Goal: Task Accomplishment & Management: Use online tool/utility

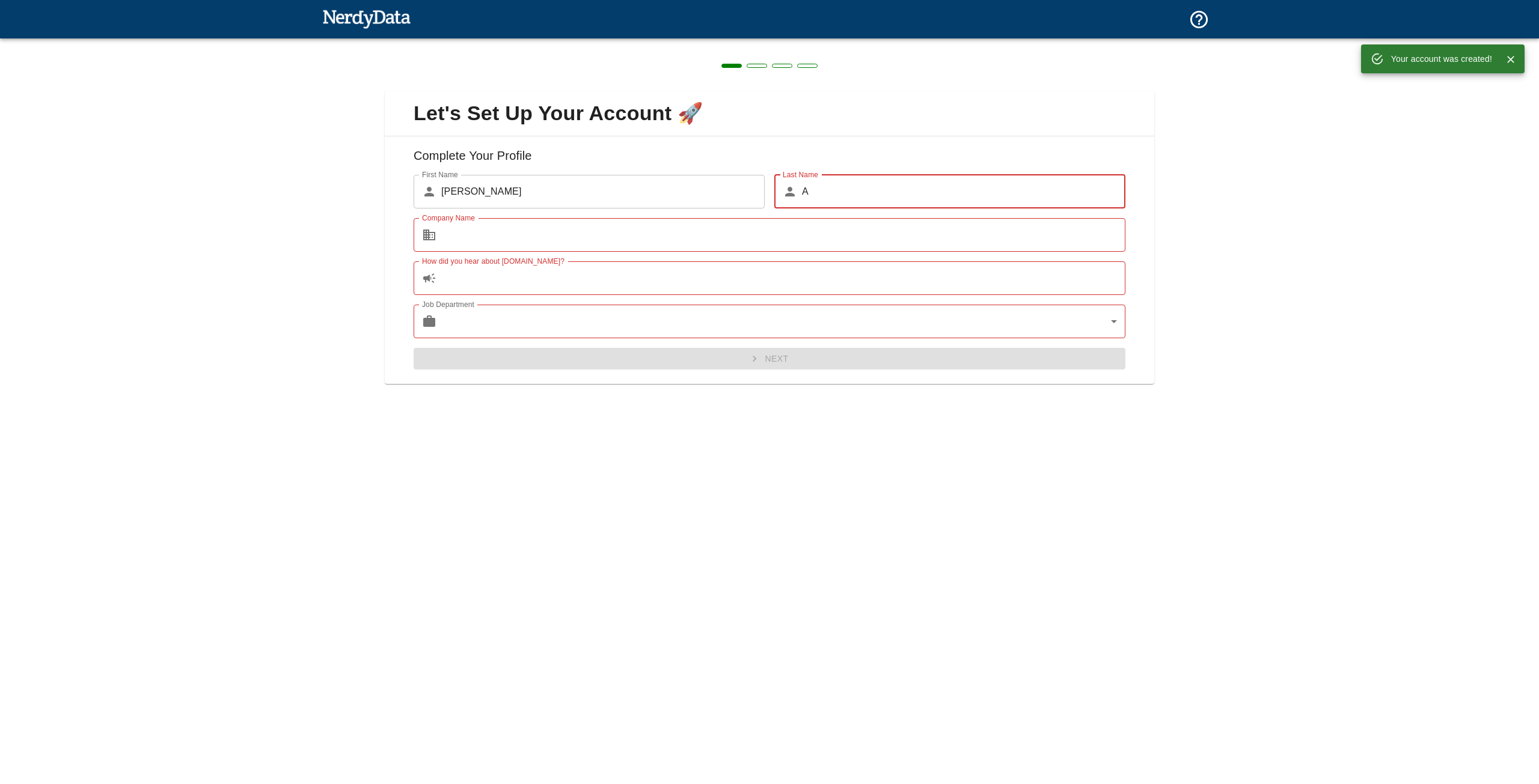
click at [871, 193] on input "A" at bounding box center [963, 192] width 323 height 34
type input "Aa"
click at [826, 247] on input "Company Name" at bounding box center [783, 235] width 684 height 34
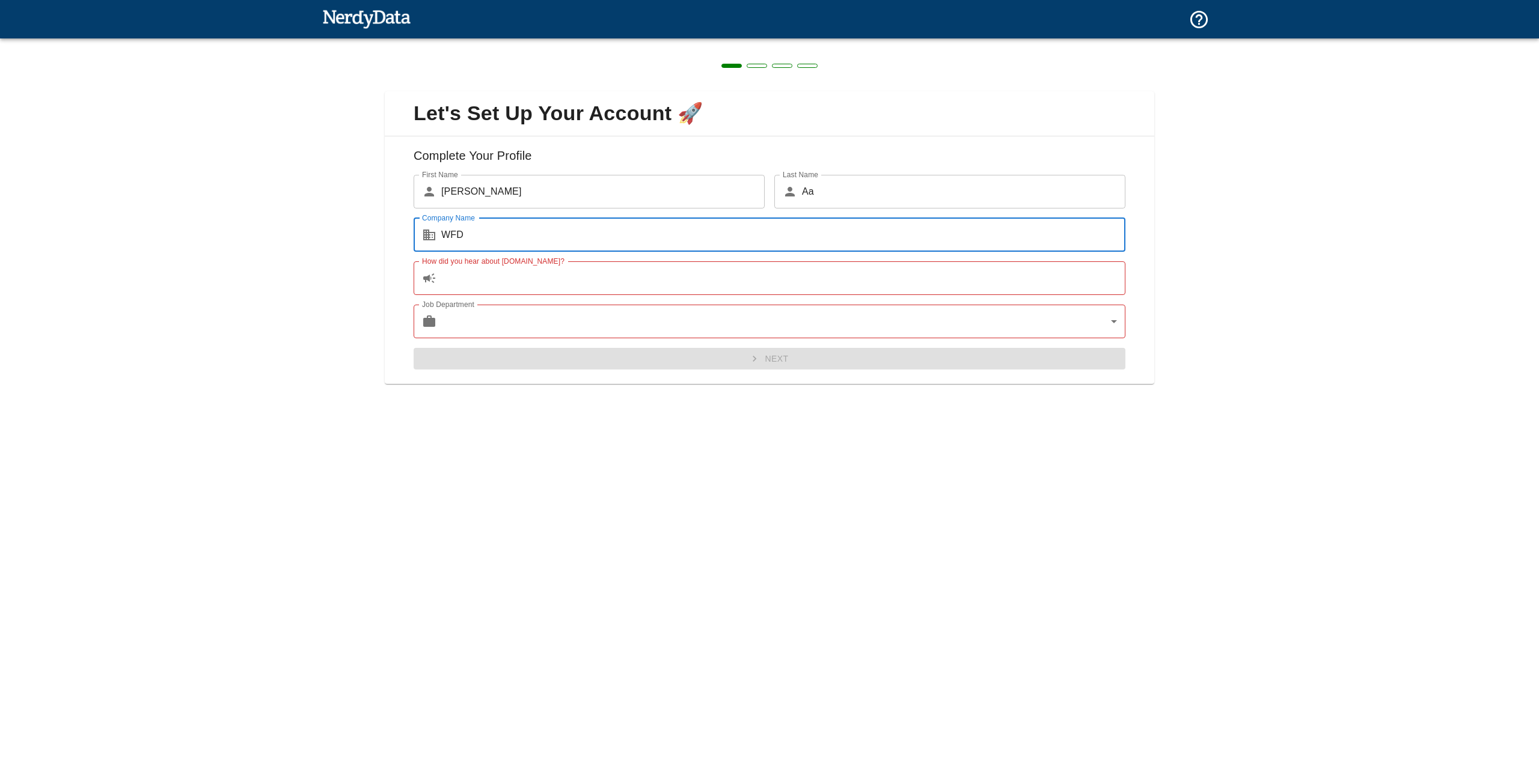
type input "WFD"
click at [648, 278] on input "How did you hear about [DOMAIN_NAME]?" at bounding box center [783, 278] width 684 height 34
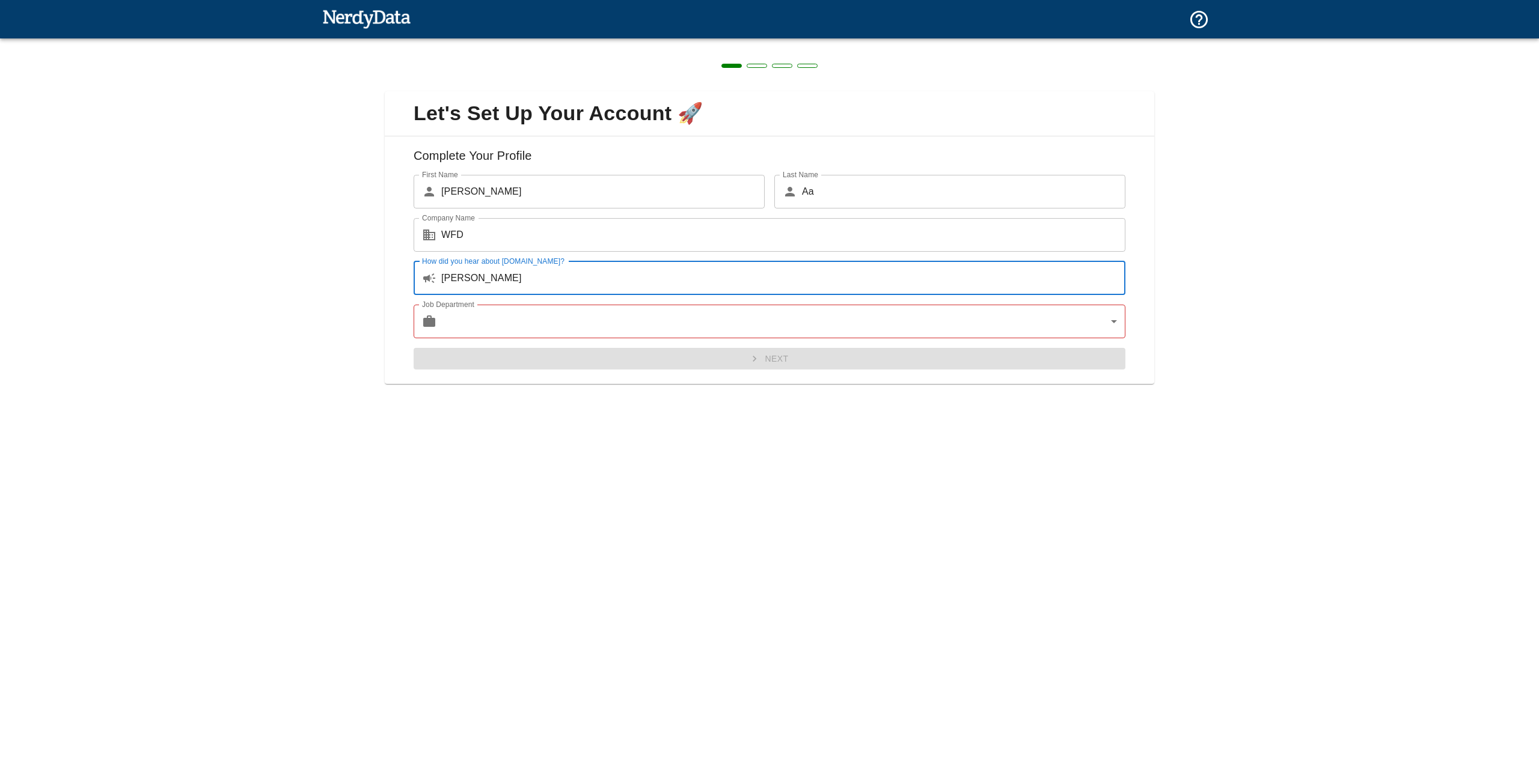
type input "[PERSON_NAME]"
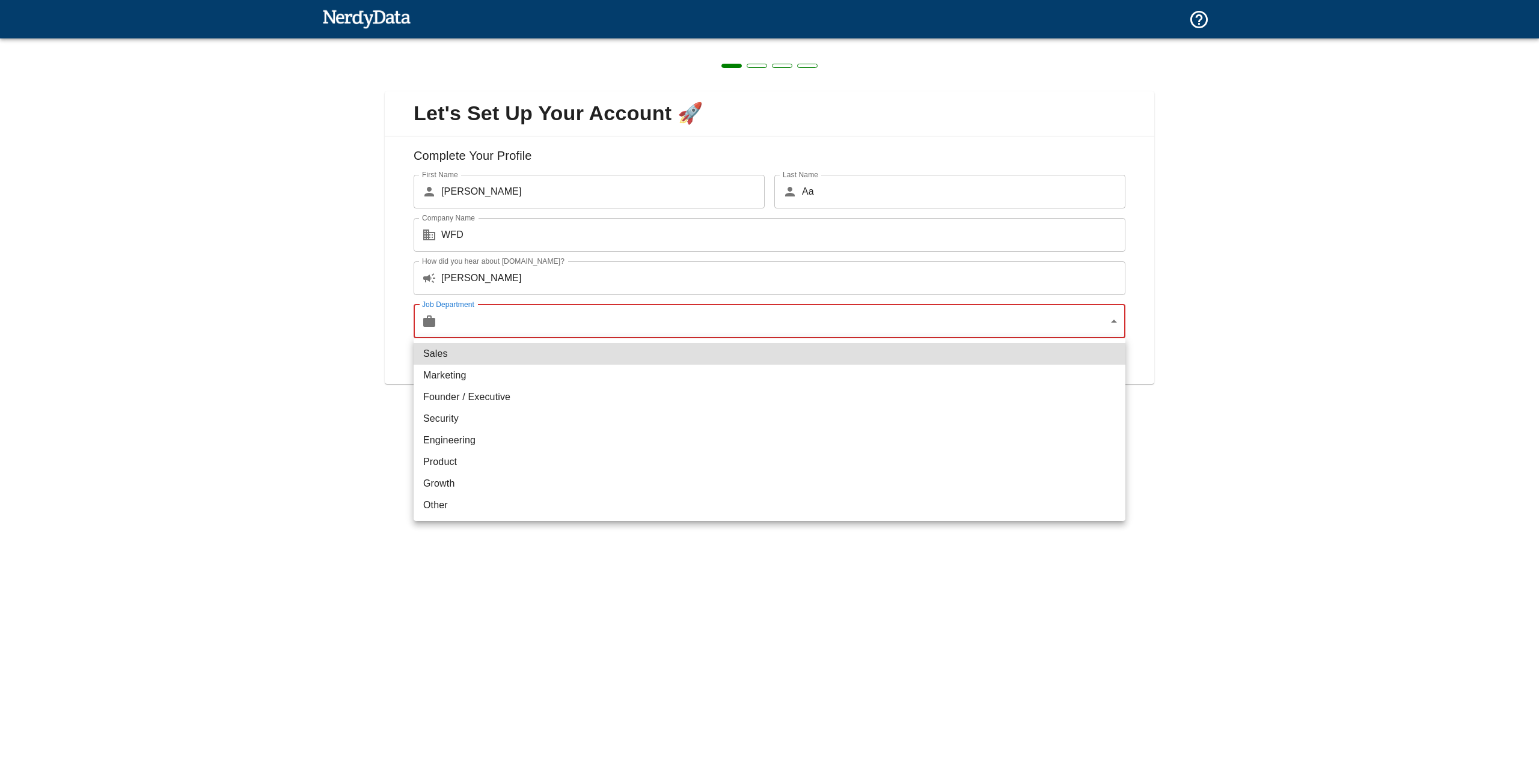
click at [621, 42] on body "Technologies Domains Pricing Products Create a Report Create a list of websites…" at bounding box center [769, 21] width 1539 height 42
click at [524, 378] on li "Marketing" at bounding box center [769, 375] width 712 height 22
type input "marketing"
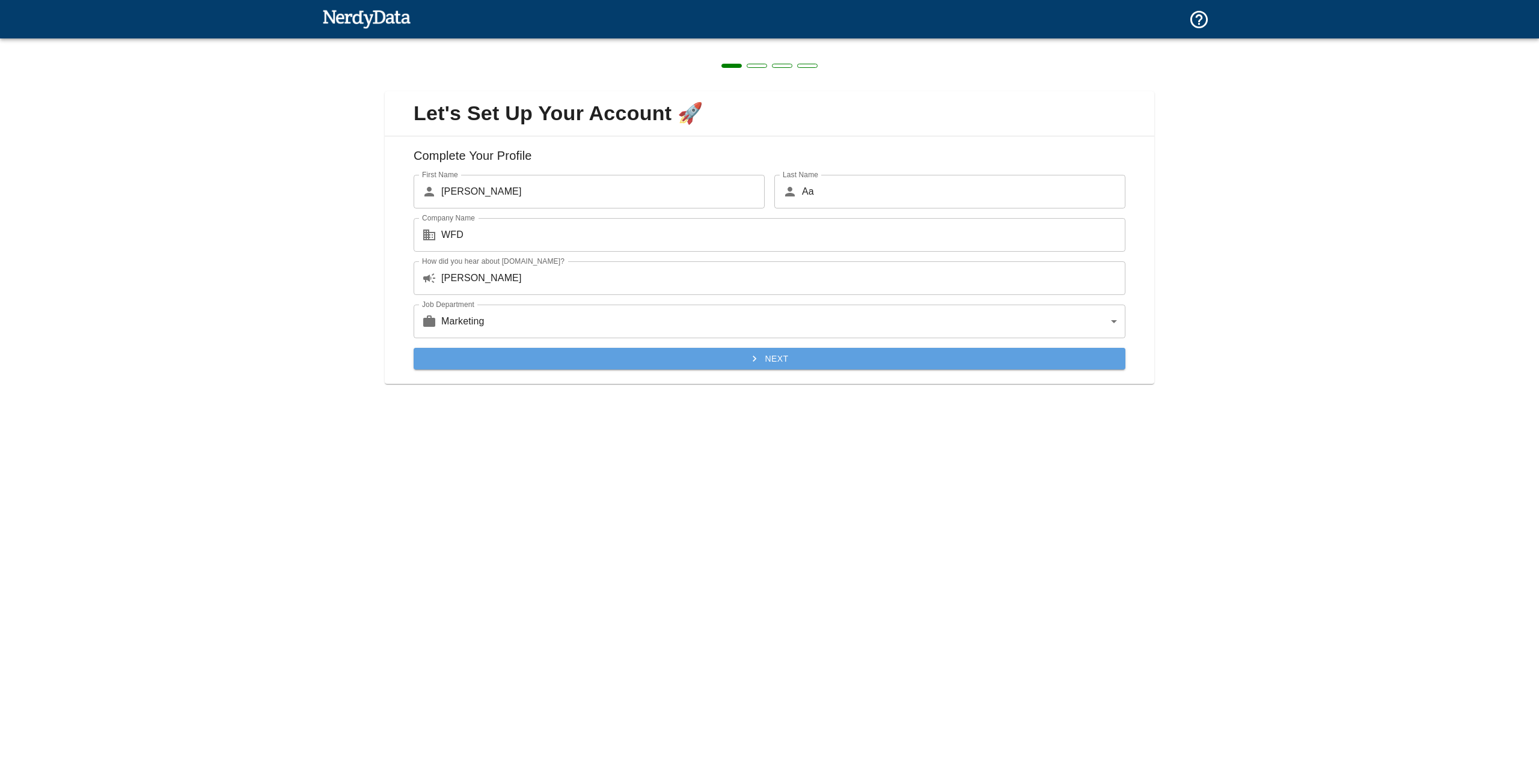
click at [824, 358] on button "Next" at bounding box center [769, 358] width 712 height 22
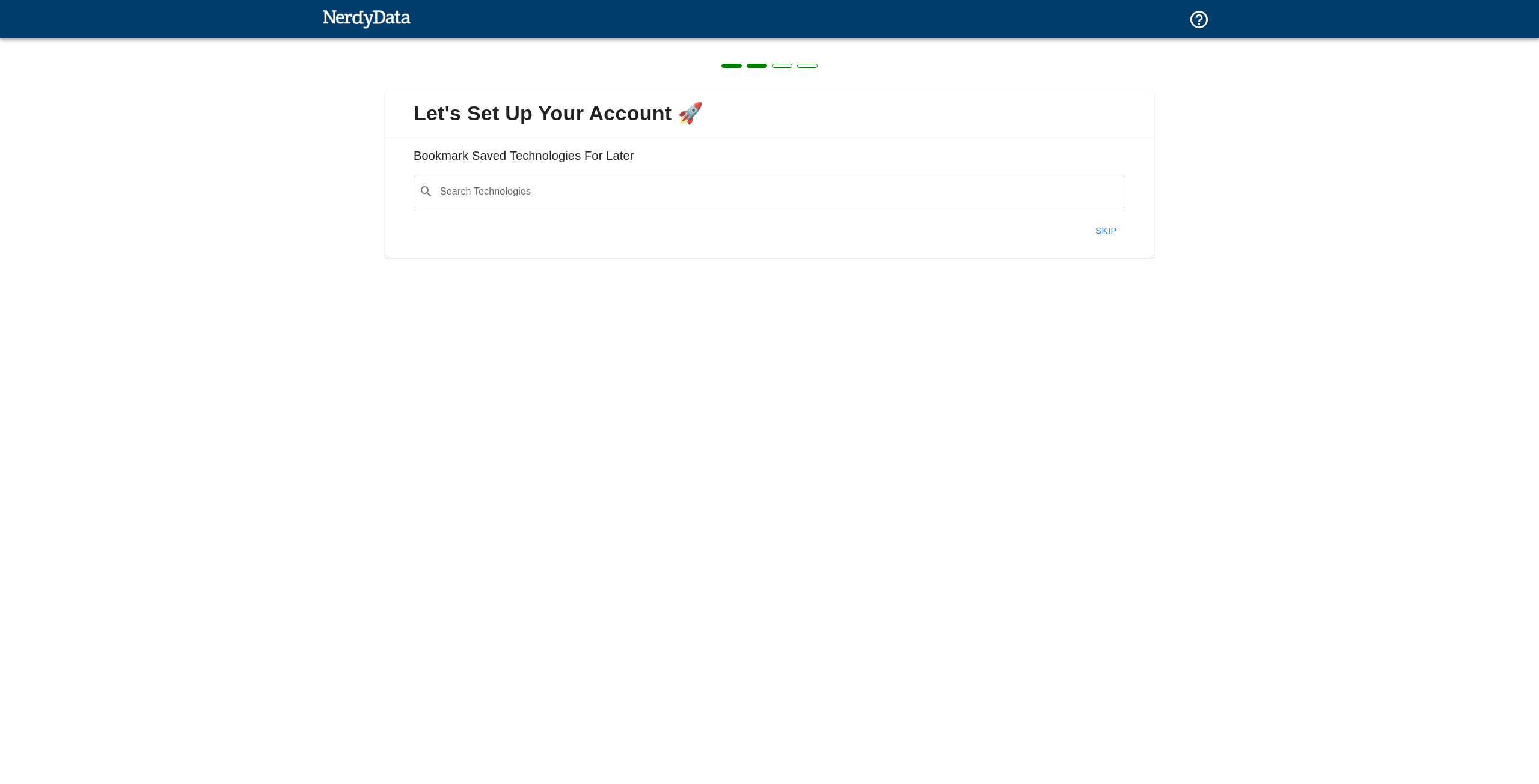
click at [822, 187] on input "Search Technologies" at bounding box center [779, 192] width 682 height 23
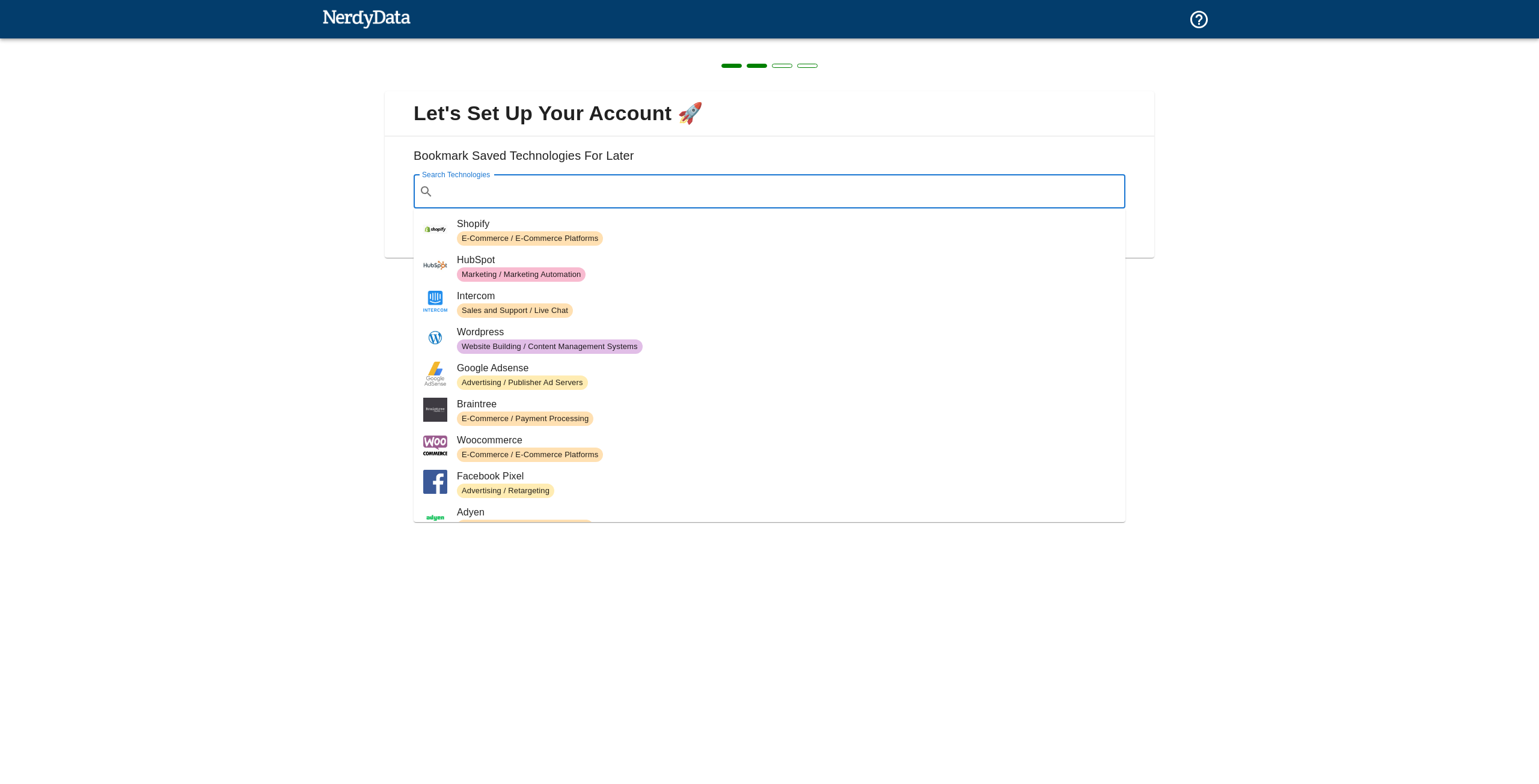
paste input "518564"
type input "518564"
paste input "data-wf-page="
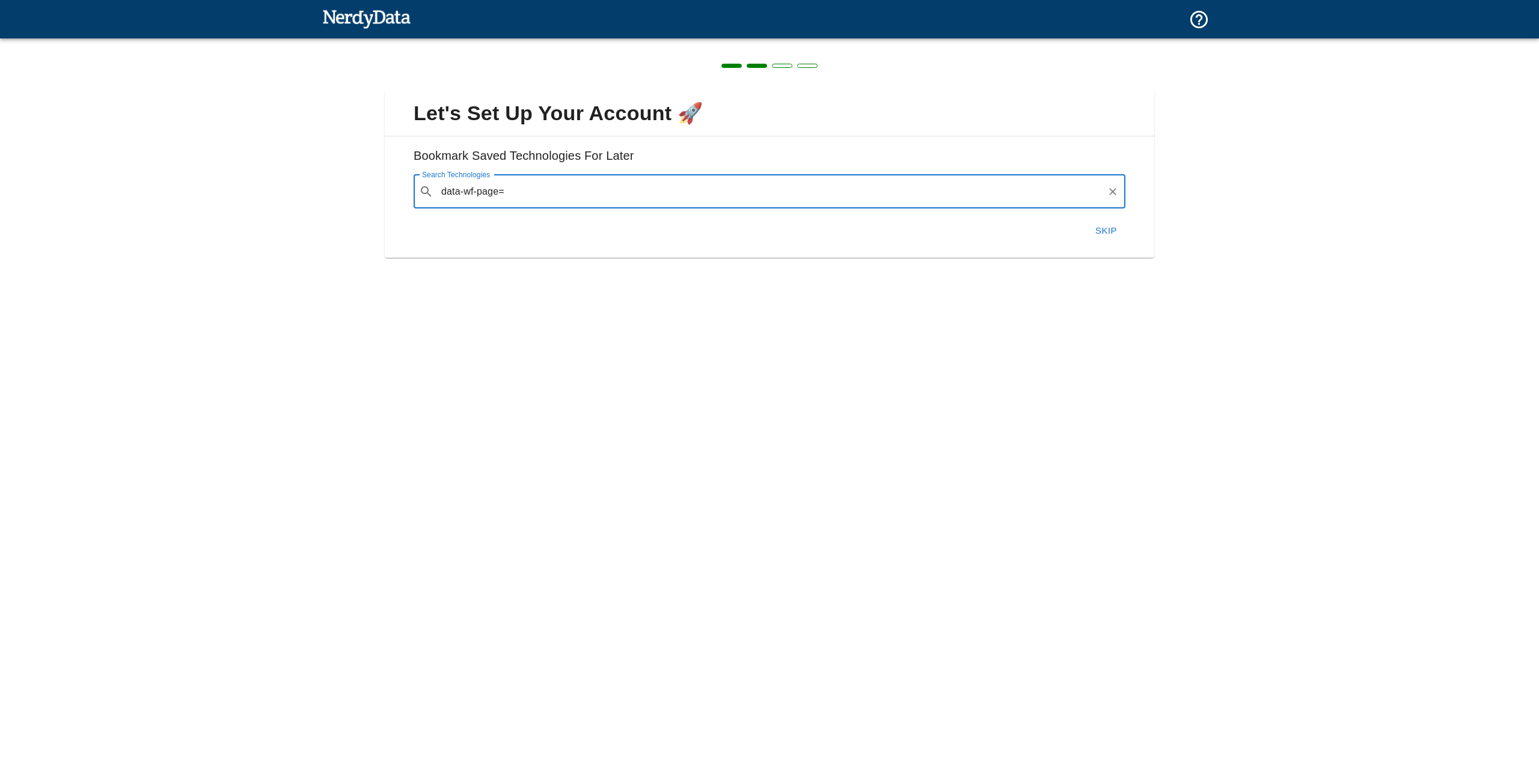
type input "data-wf-page="
click at [1080, 230] on button "Next" at bounding box center [1099, 230] width 52 height 26
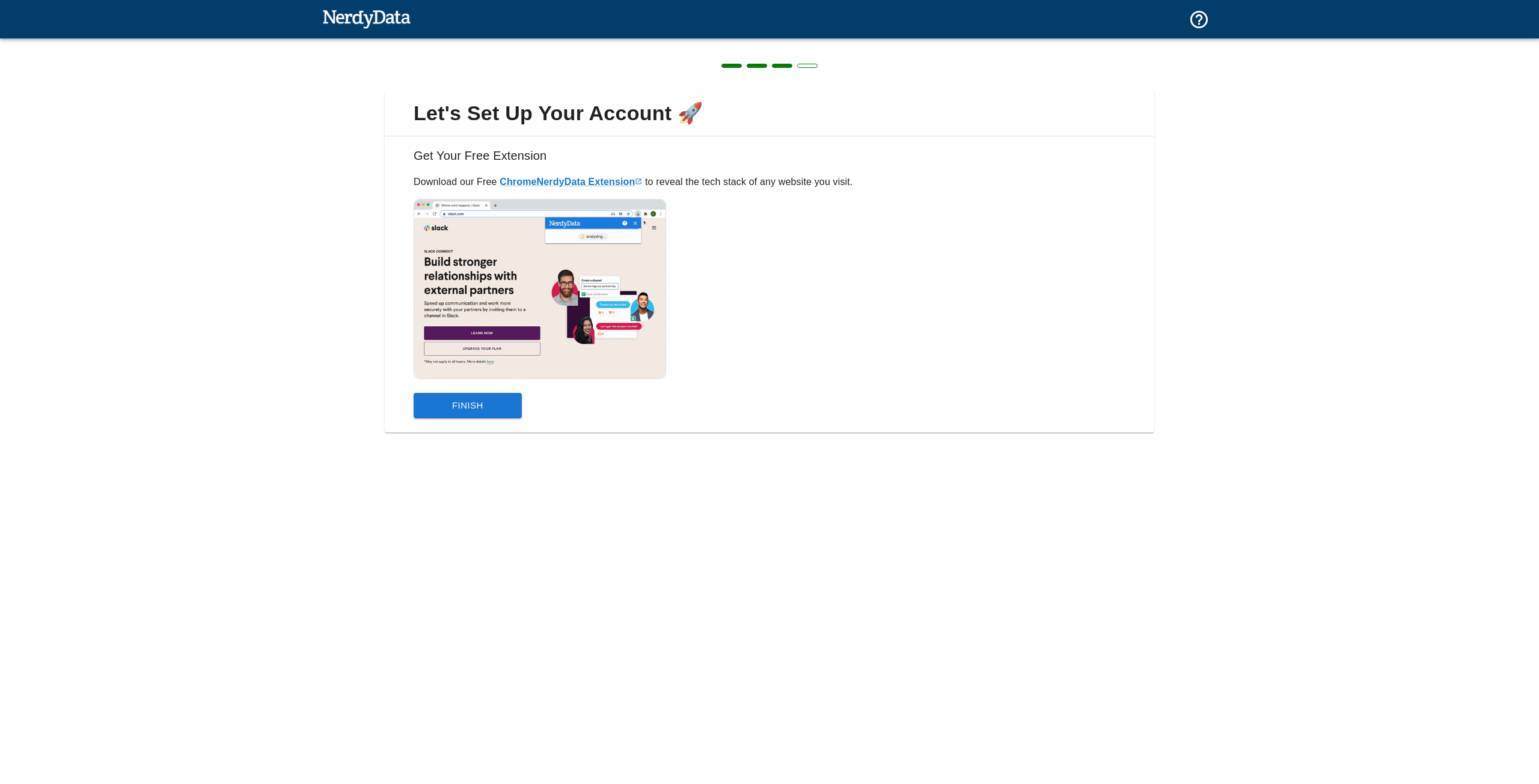
click at [502, 406] on button "Finish" at bounding box center [467, 405] width 109 height 26
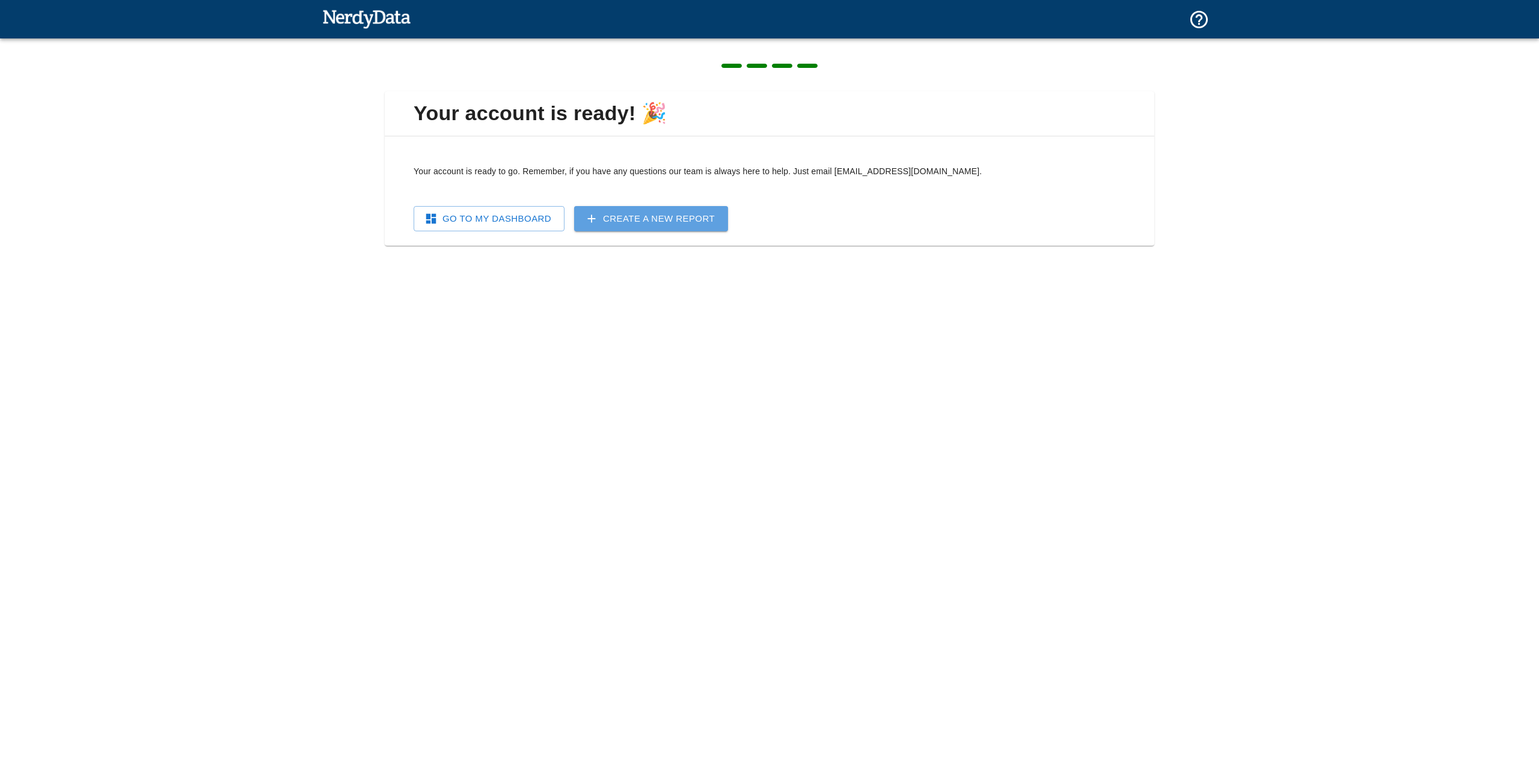
click at [617, 220] on link "Create a New Report" at bounding box center [651, 219] width 154 height 26
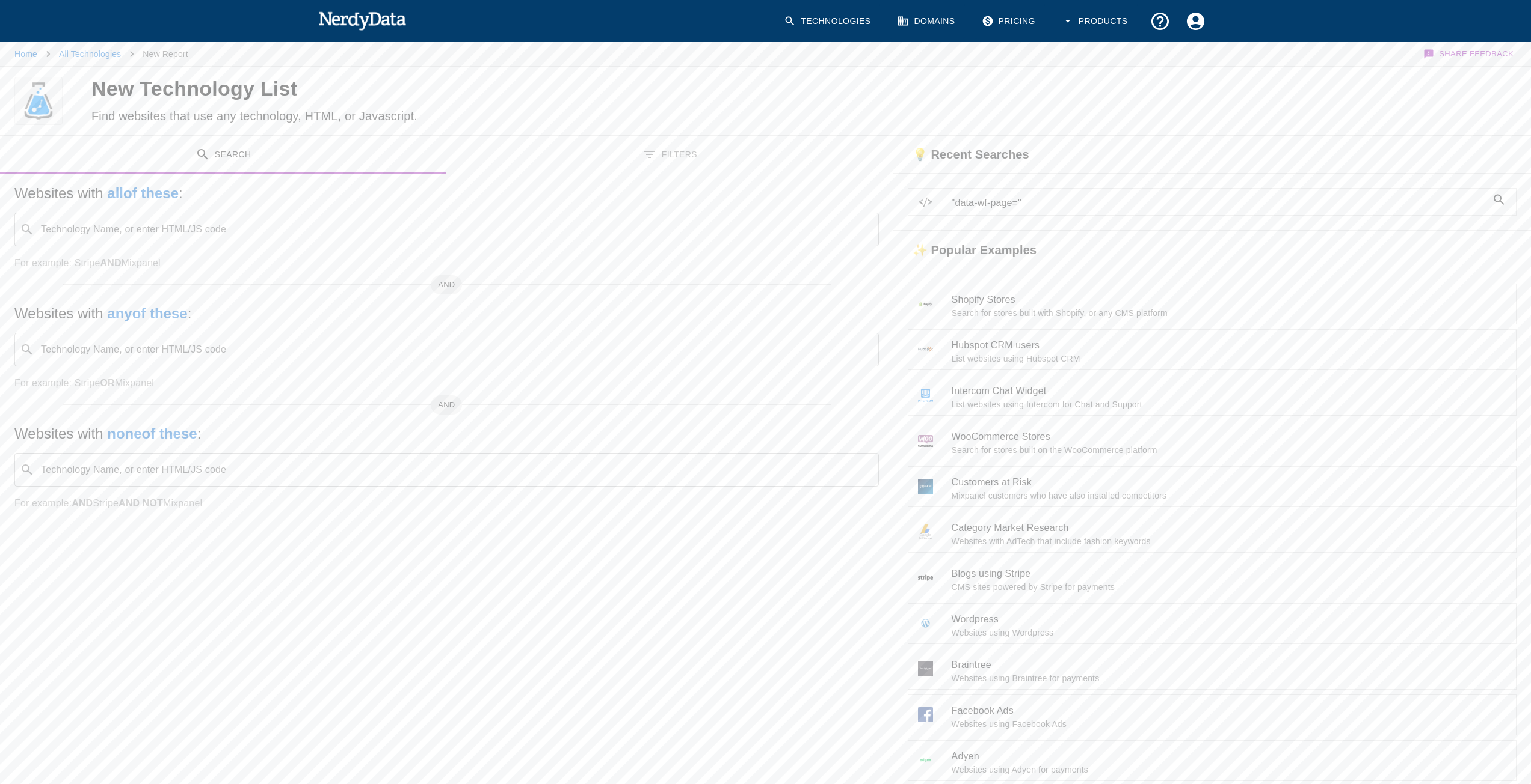
click at [618, 220] on input "Technology Name, or enter HTML/JS code" at bounding box center [456, 230] width 834 height 23
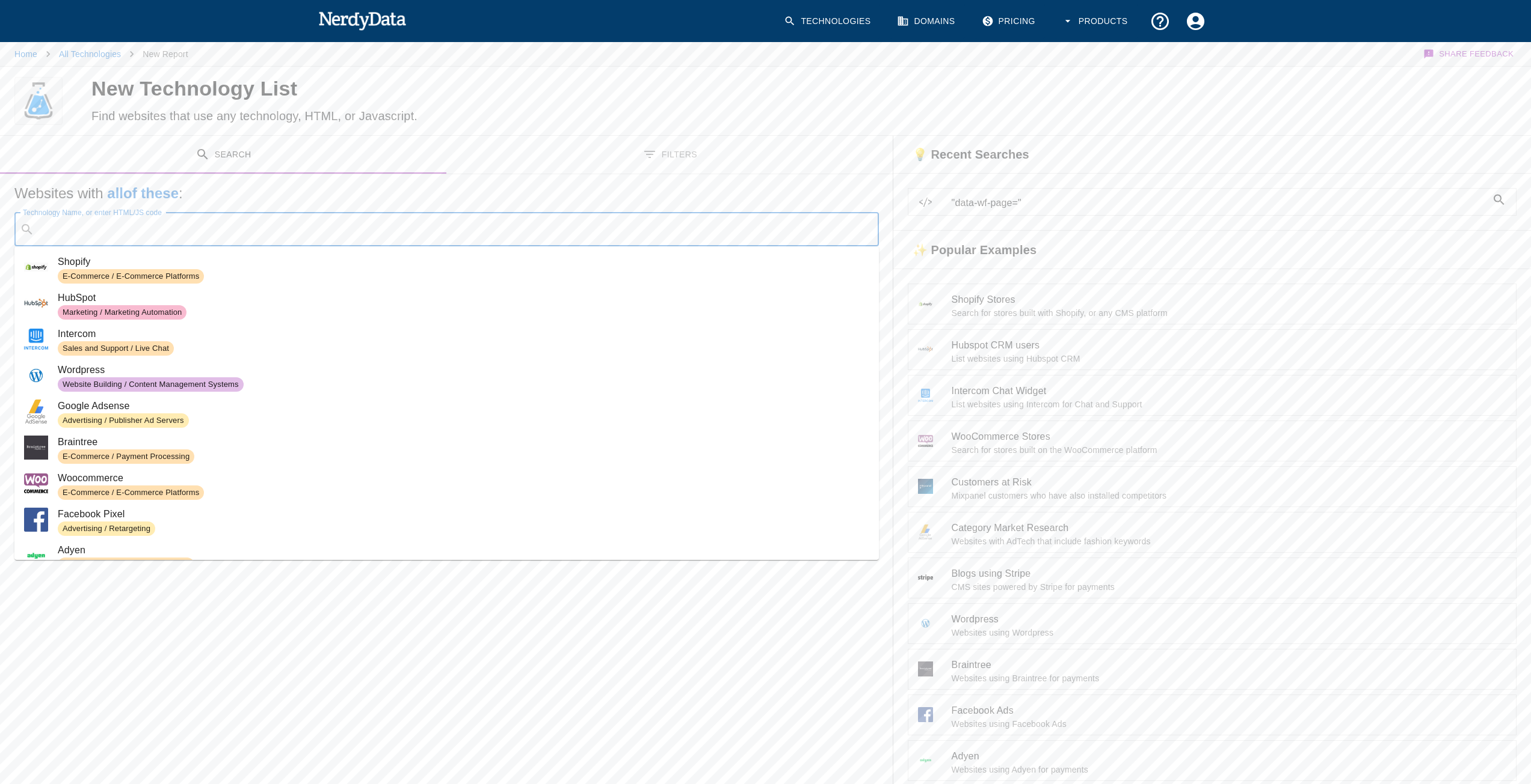
paste input "data-wf-page="
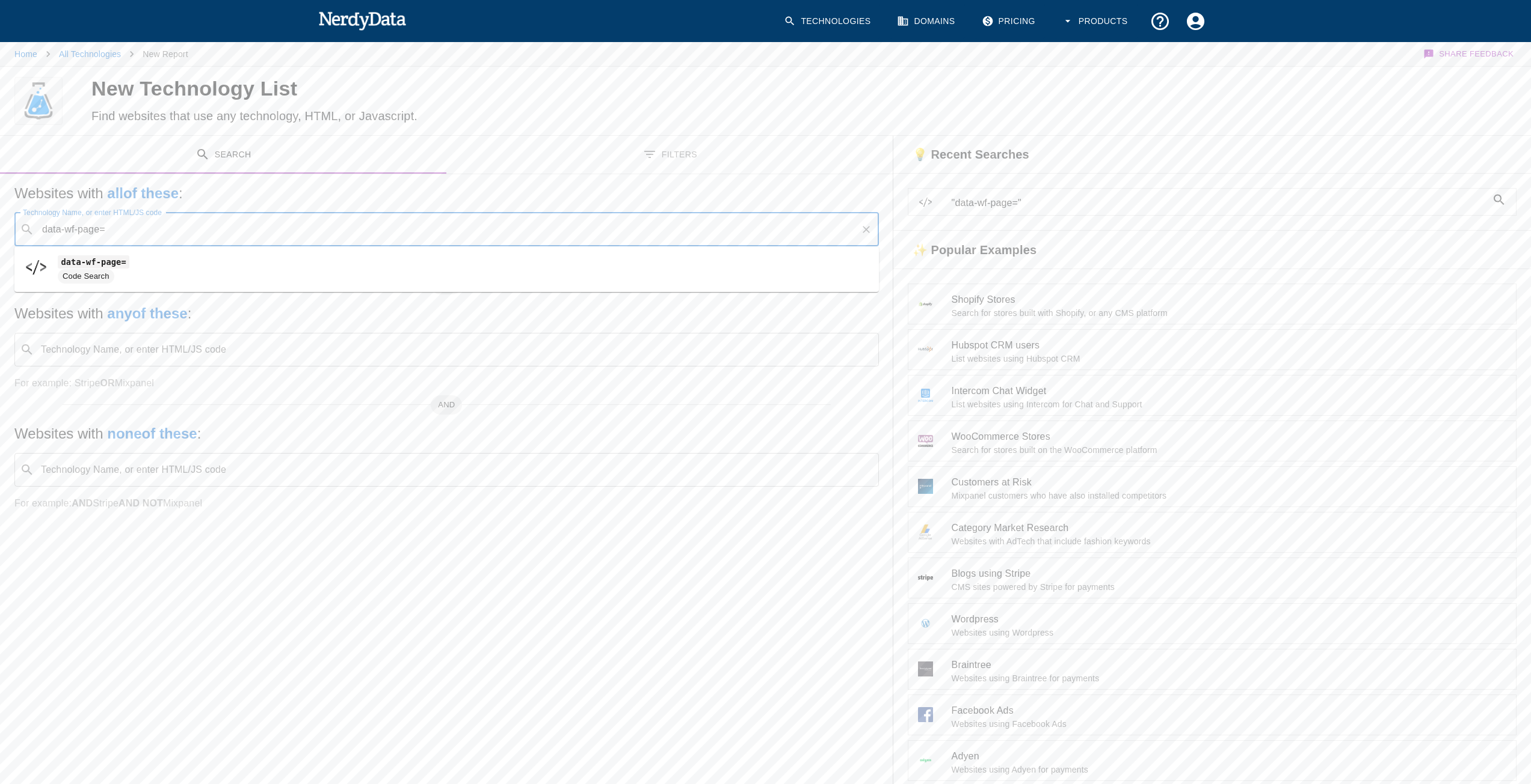
type input "data-wf-page="
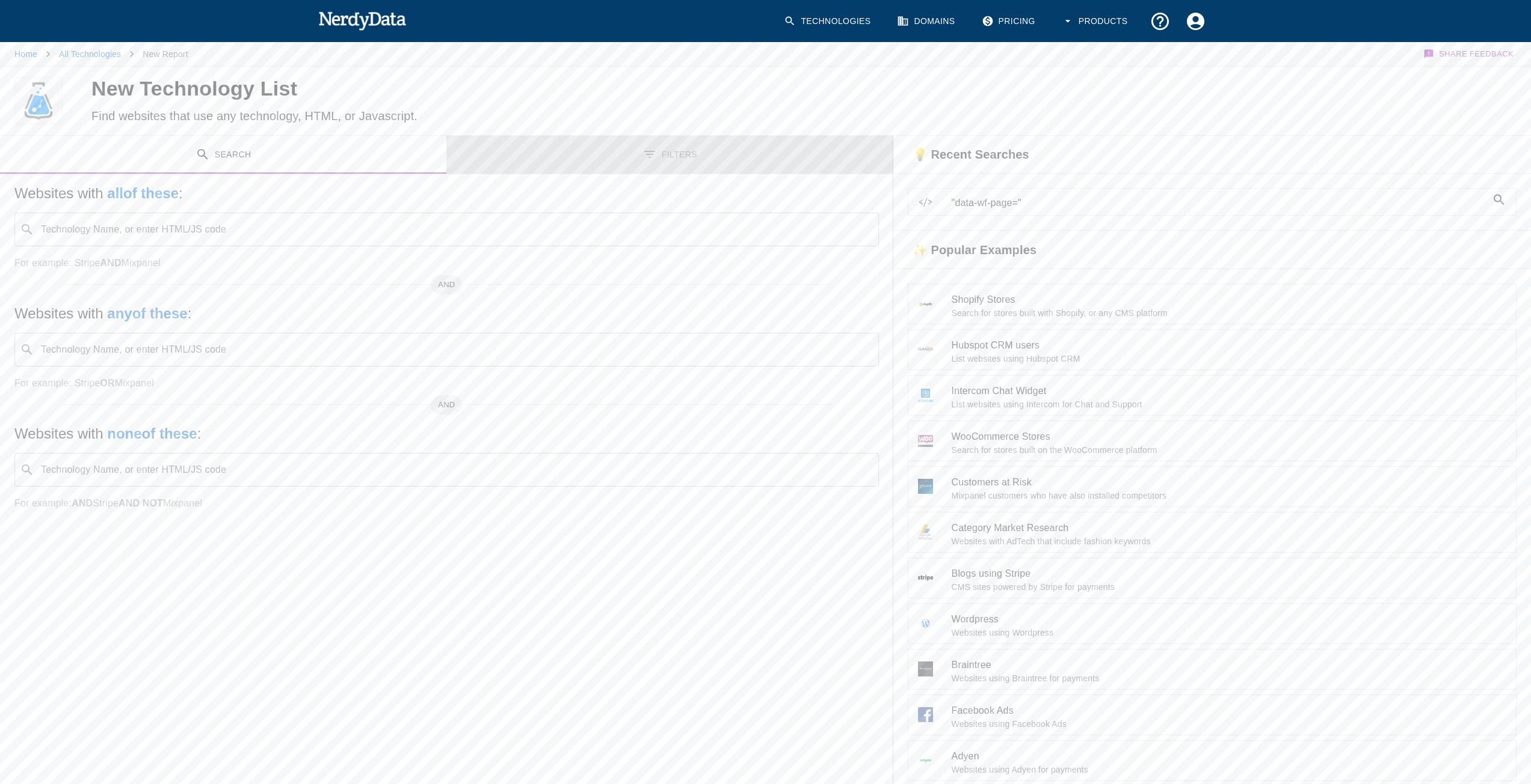
click at [693, 156] on button "Filters" at bounding box center [669, 155] width 446 height 38
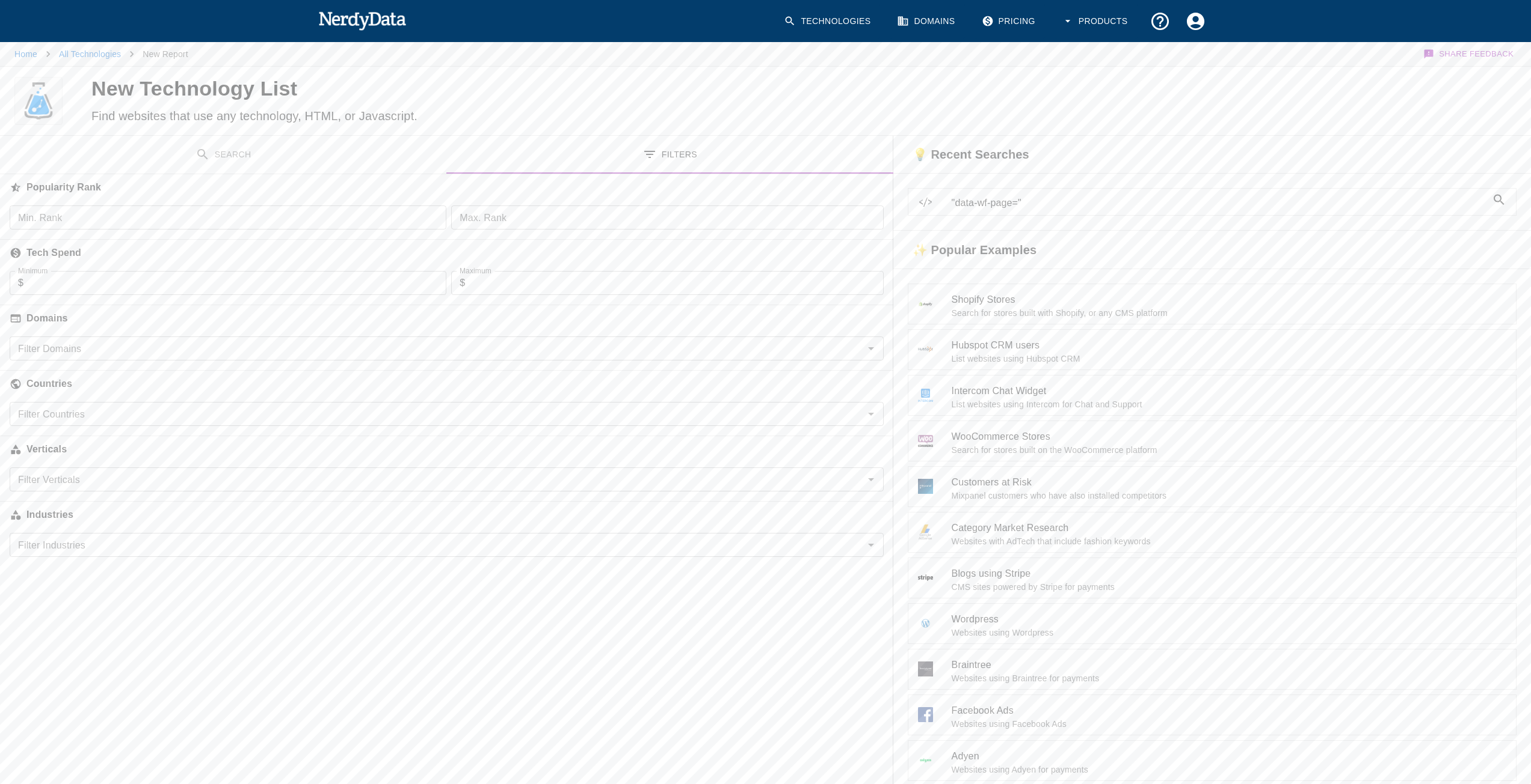
click at [214, 347] on input "Filter Domains" at bounding box center [436, 348] width 847 height 17
click at [184, 412] on input "Filter Countries" at bounding box center [436, 414] width 847 height 17
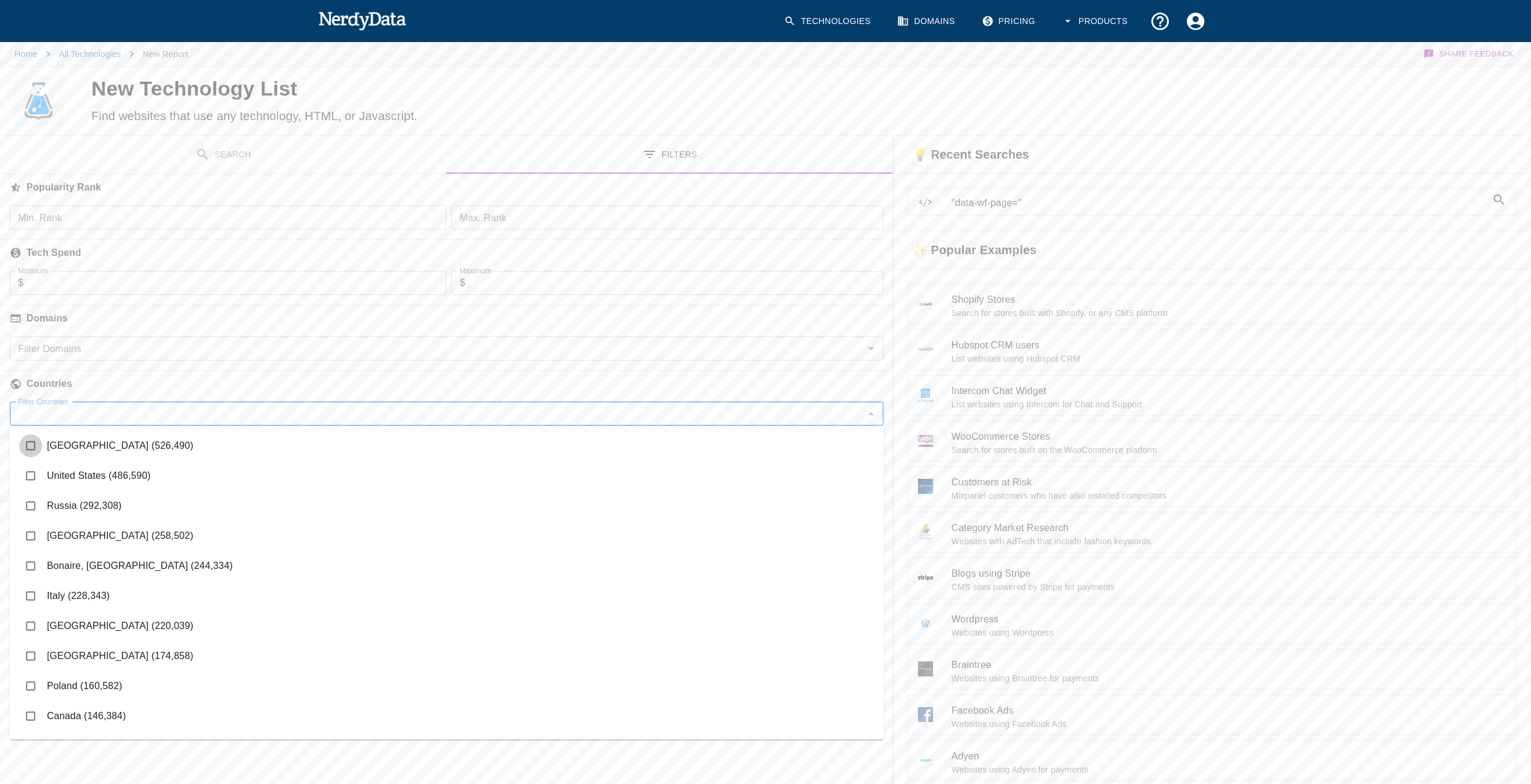
click at [27, 448] on input "checkbox" at bounding box center [31, 446] width 23 height 23
checkbox input "true"
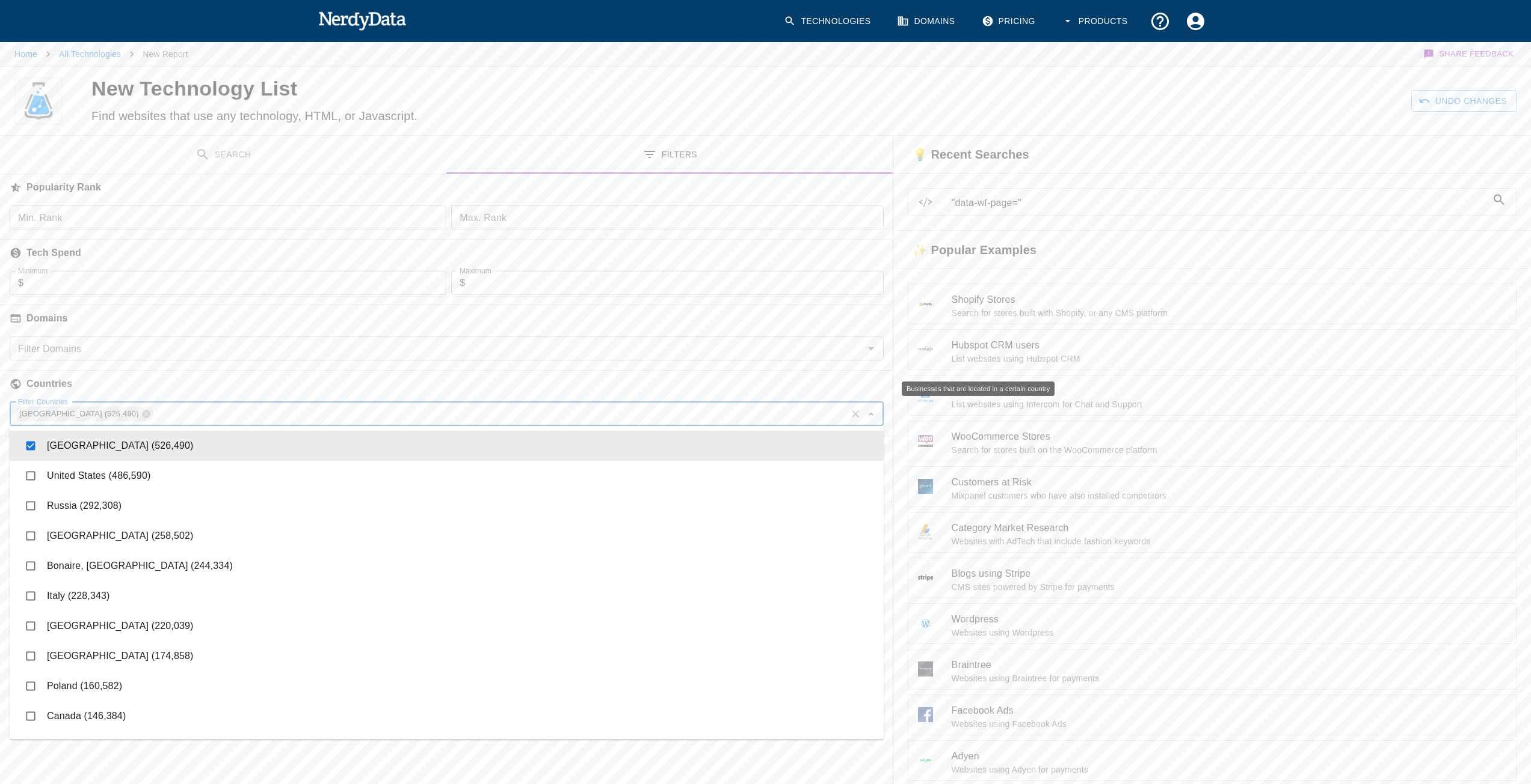
click at [322, 376] on h6 "Countries" at bounding box center [446, 384] width 893 height 26
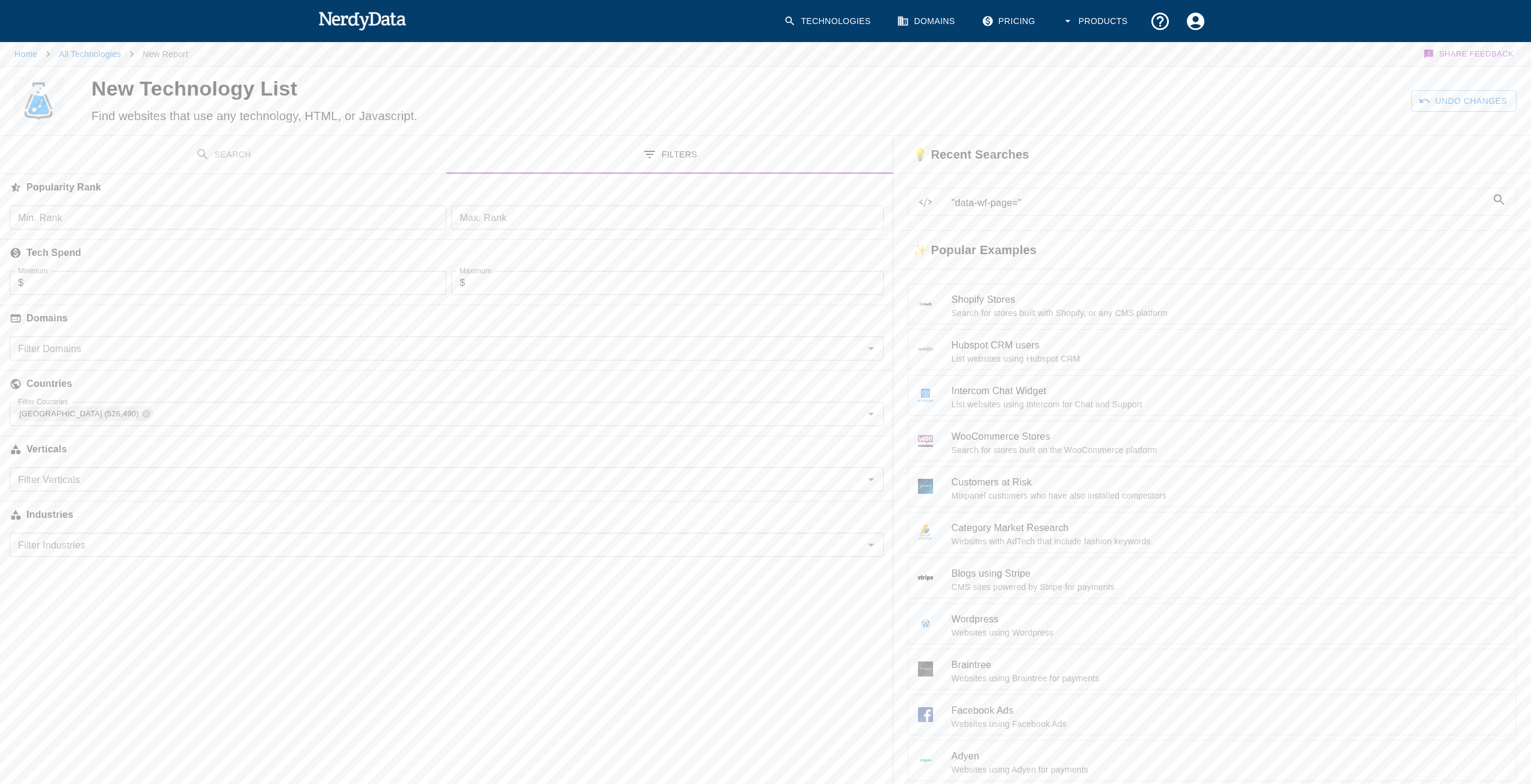
click at [314, 162] on button "Search" at bounding box center [223, 155] width 446 height 38
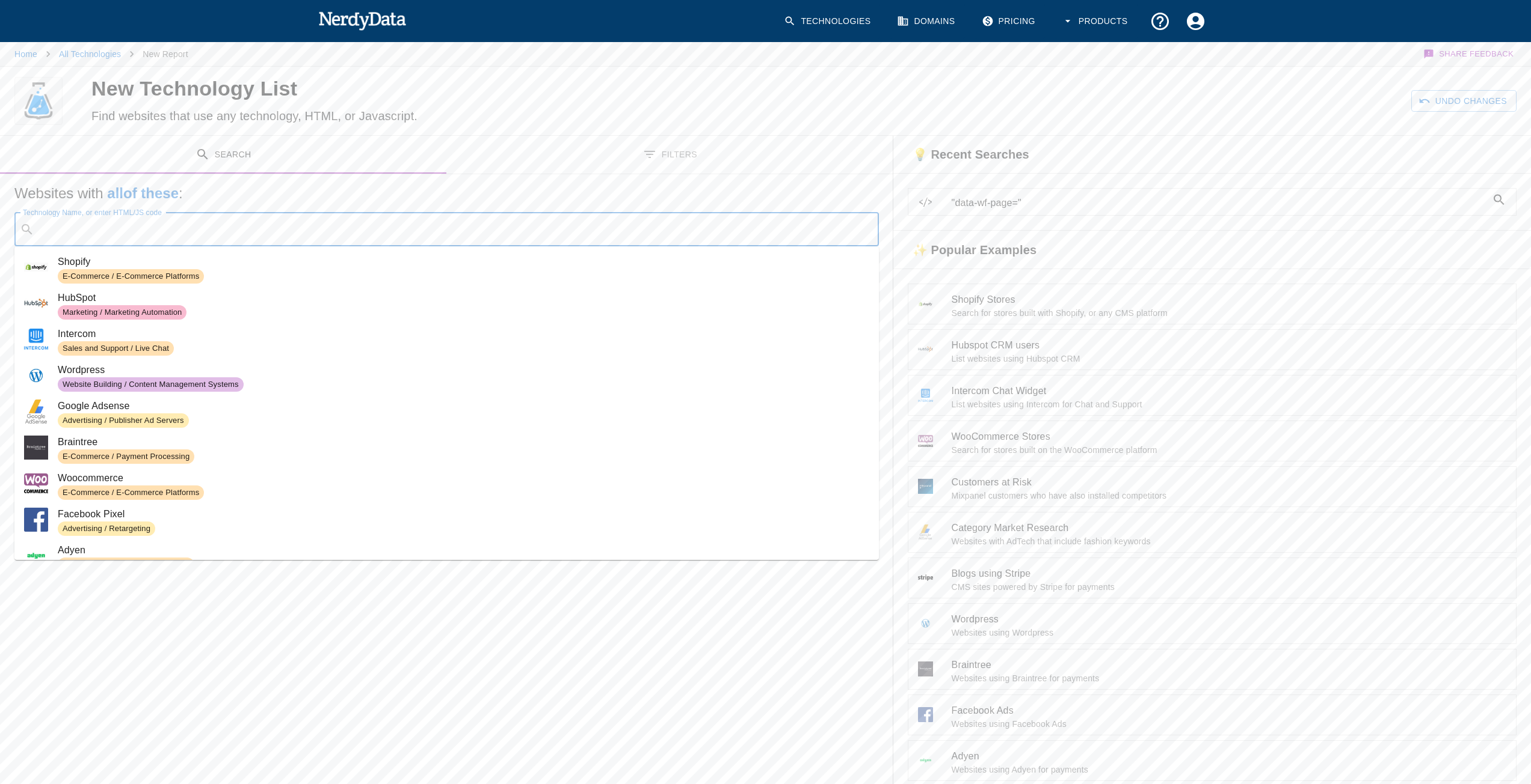
click at [293, 227] on input "Technology Name, or enter HTML/JS code" at bounding box center [456, 230] width 834 height 23
paste input "data-wf-page="
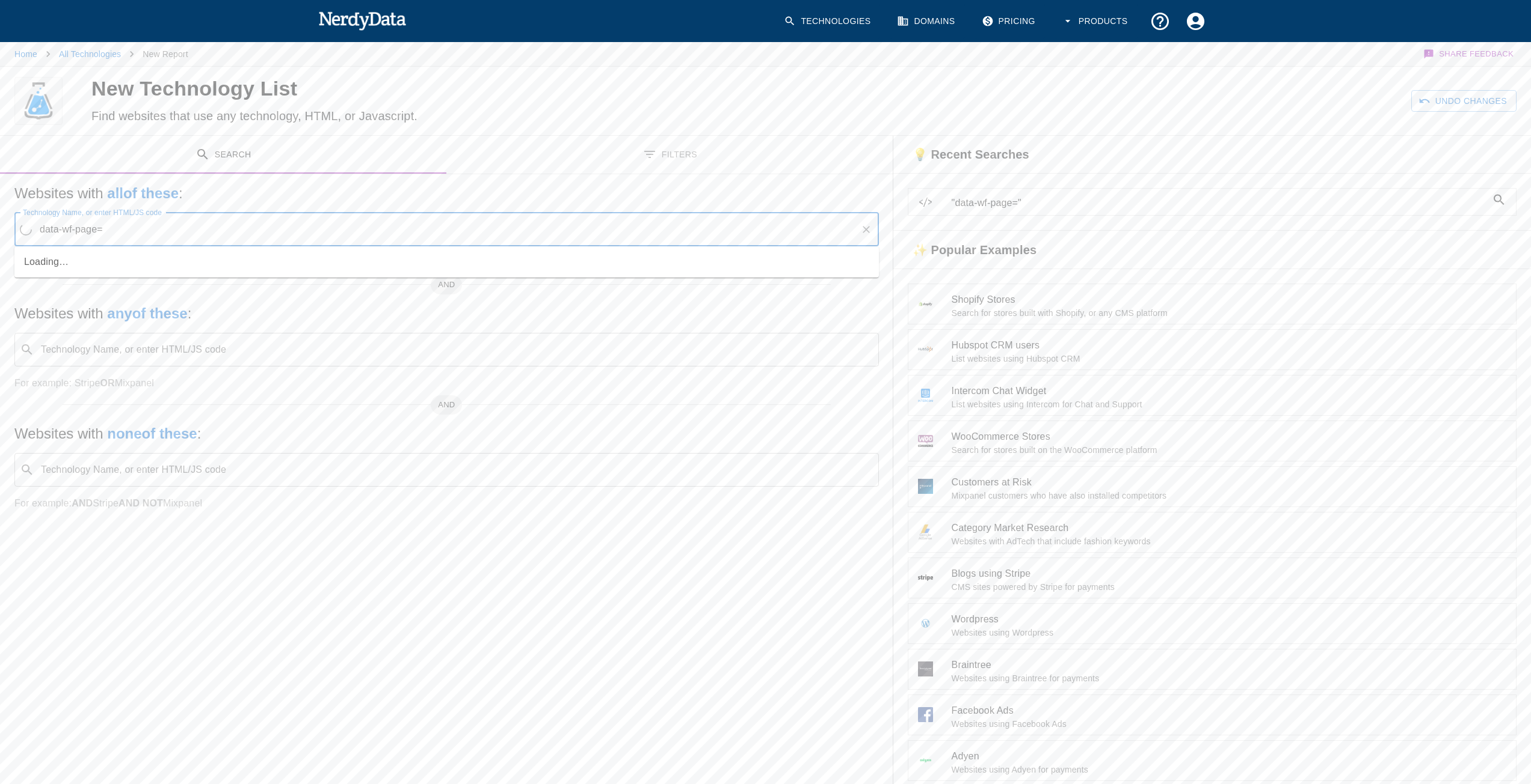
type input "data-wf-page="
click at [366, 188] on h5 "Websites with all of these :" at bounding box center [446, 193] width 864 height 19
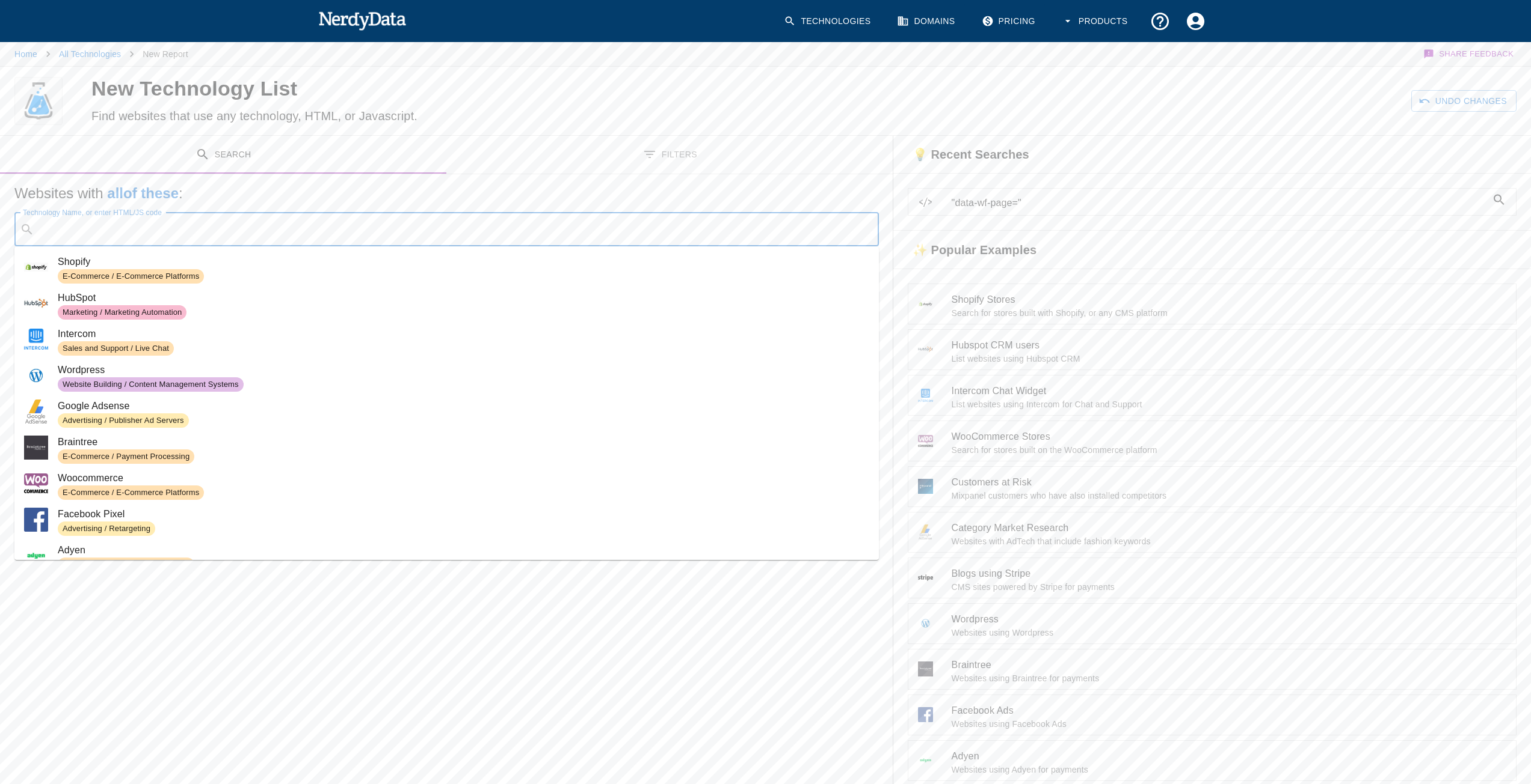
click at [227, 230] on input "Technology Name, or enter HTML/JS code" at bounding box center [456, 230] width 834 height 23
paste input "data-wf-page="
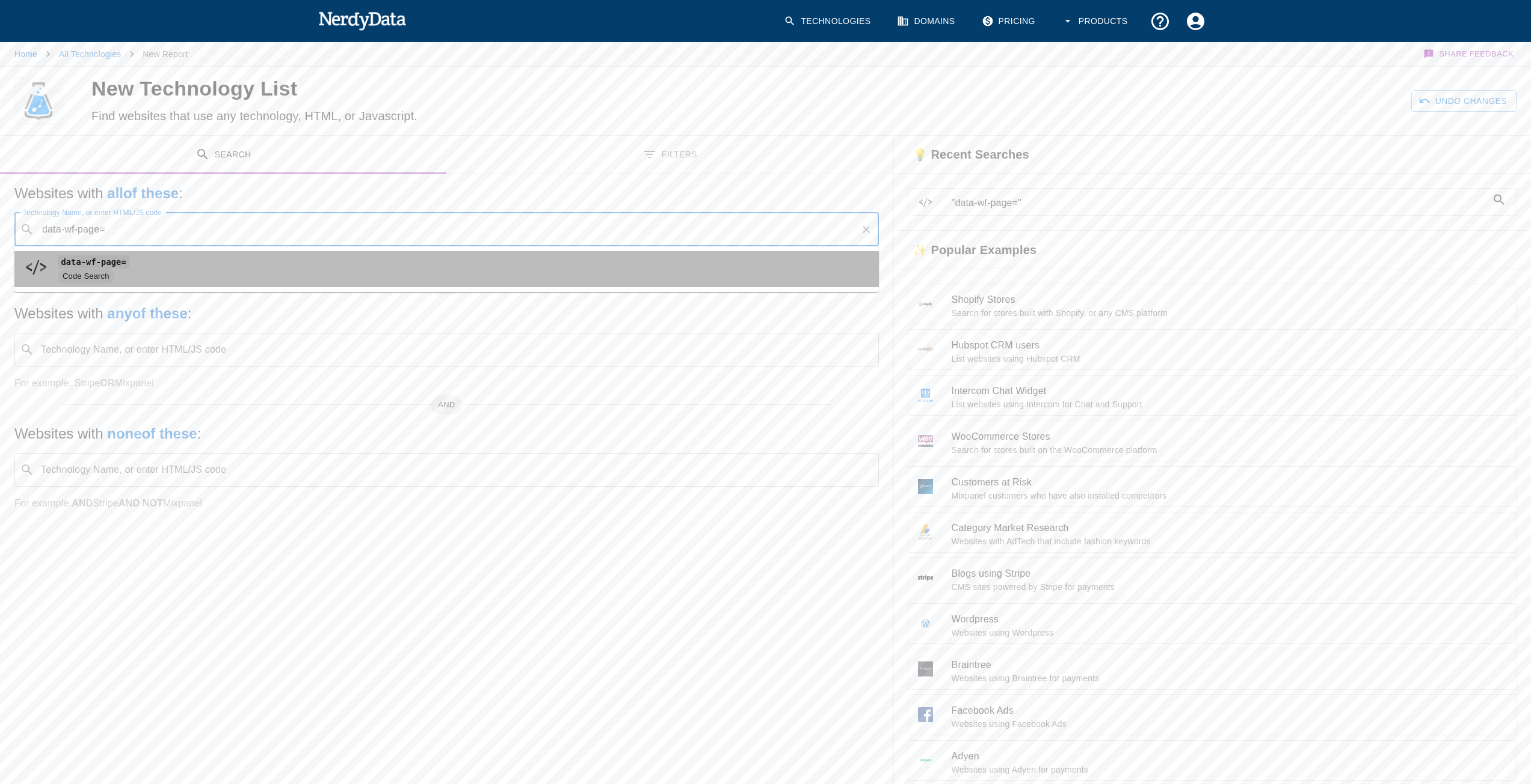
click at [109, 263] on code "data-wf-page=" at bounding box center [93, 261] width 72 height 12
type input "data-wf-page="
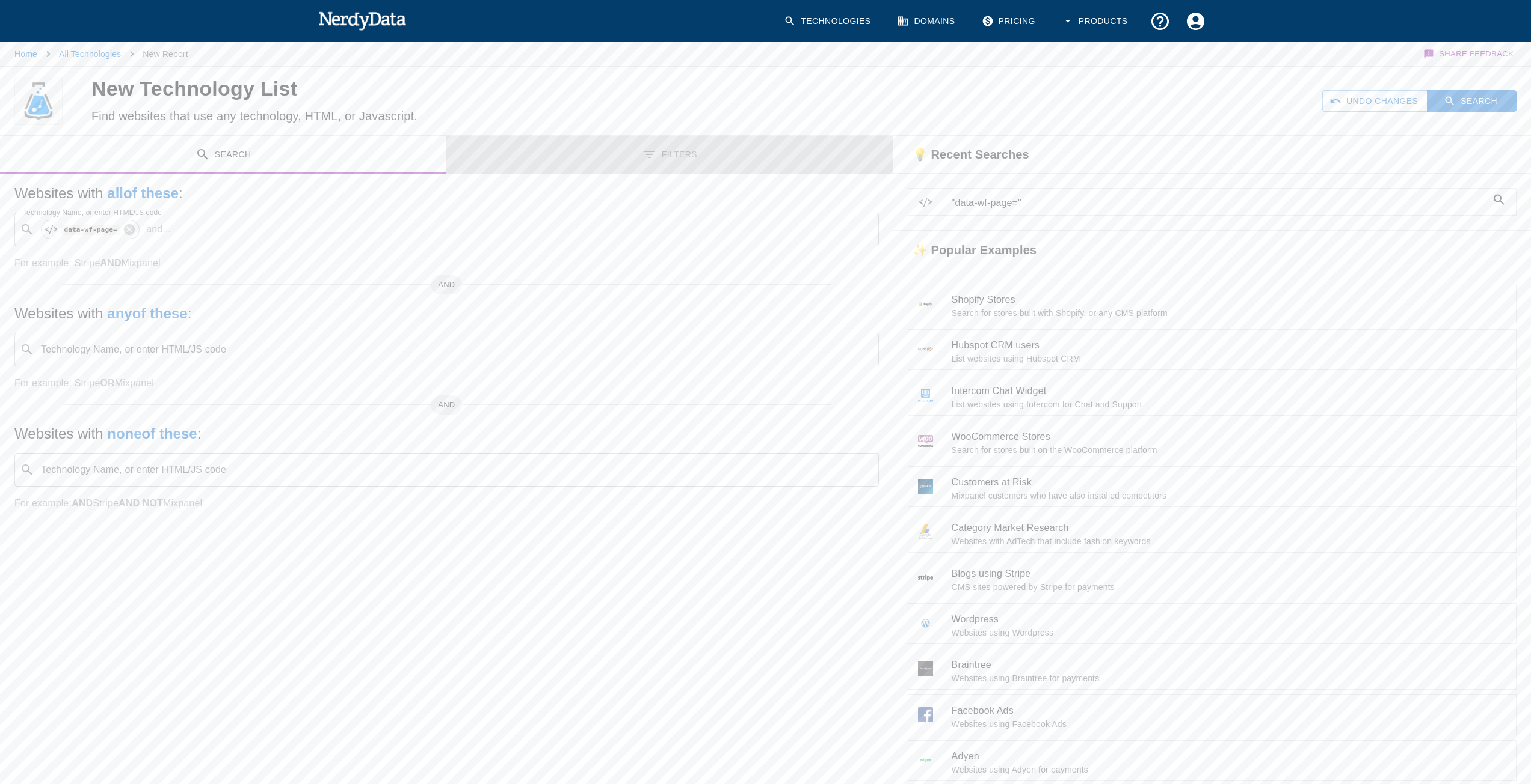
click at [669, 157] on button "Filters" at bounding box center [669, 155] width 446 height 38
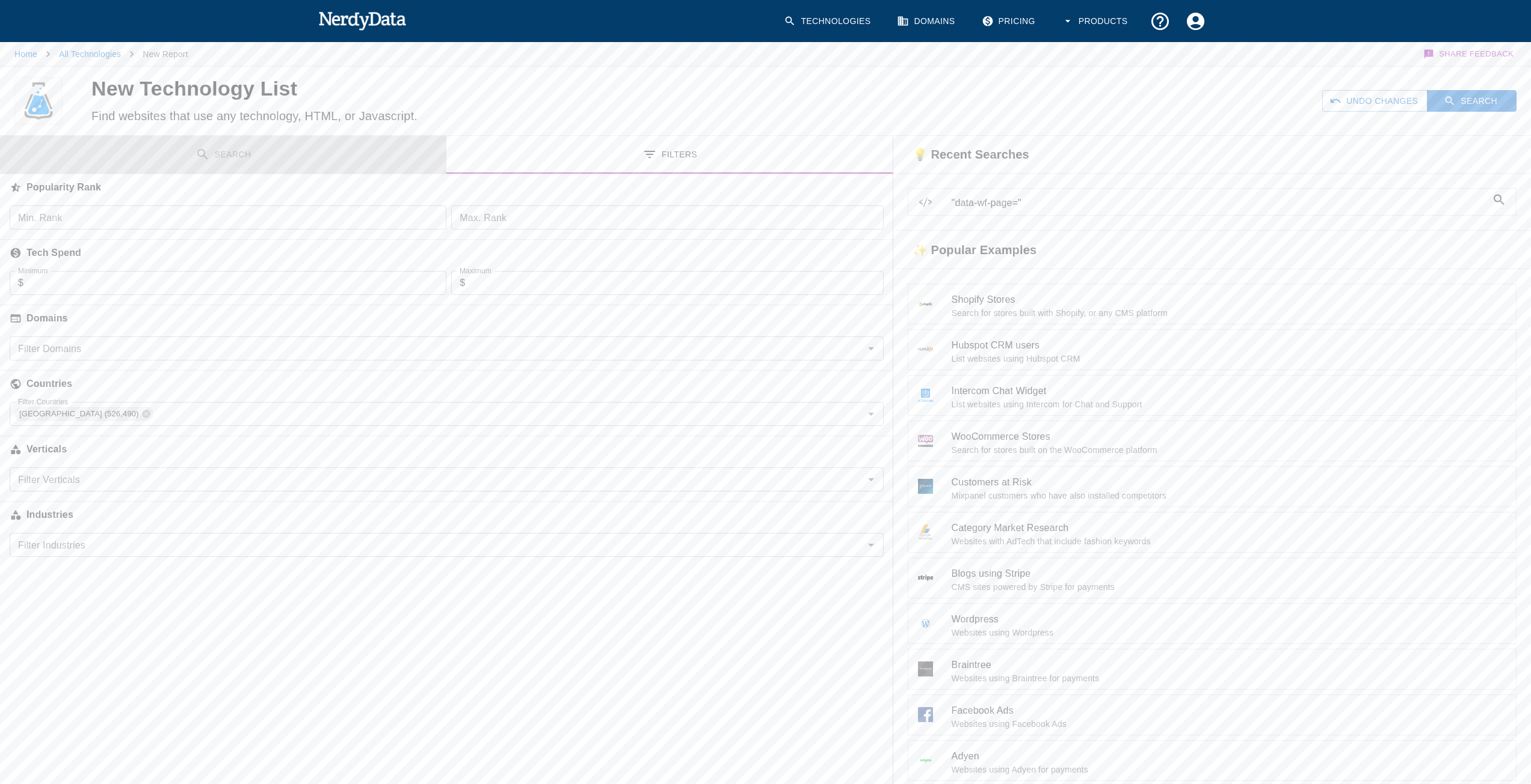
click at [255, 150] on button "Search" at bounding box center [223, 155] width 446 height 38
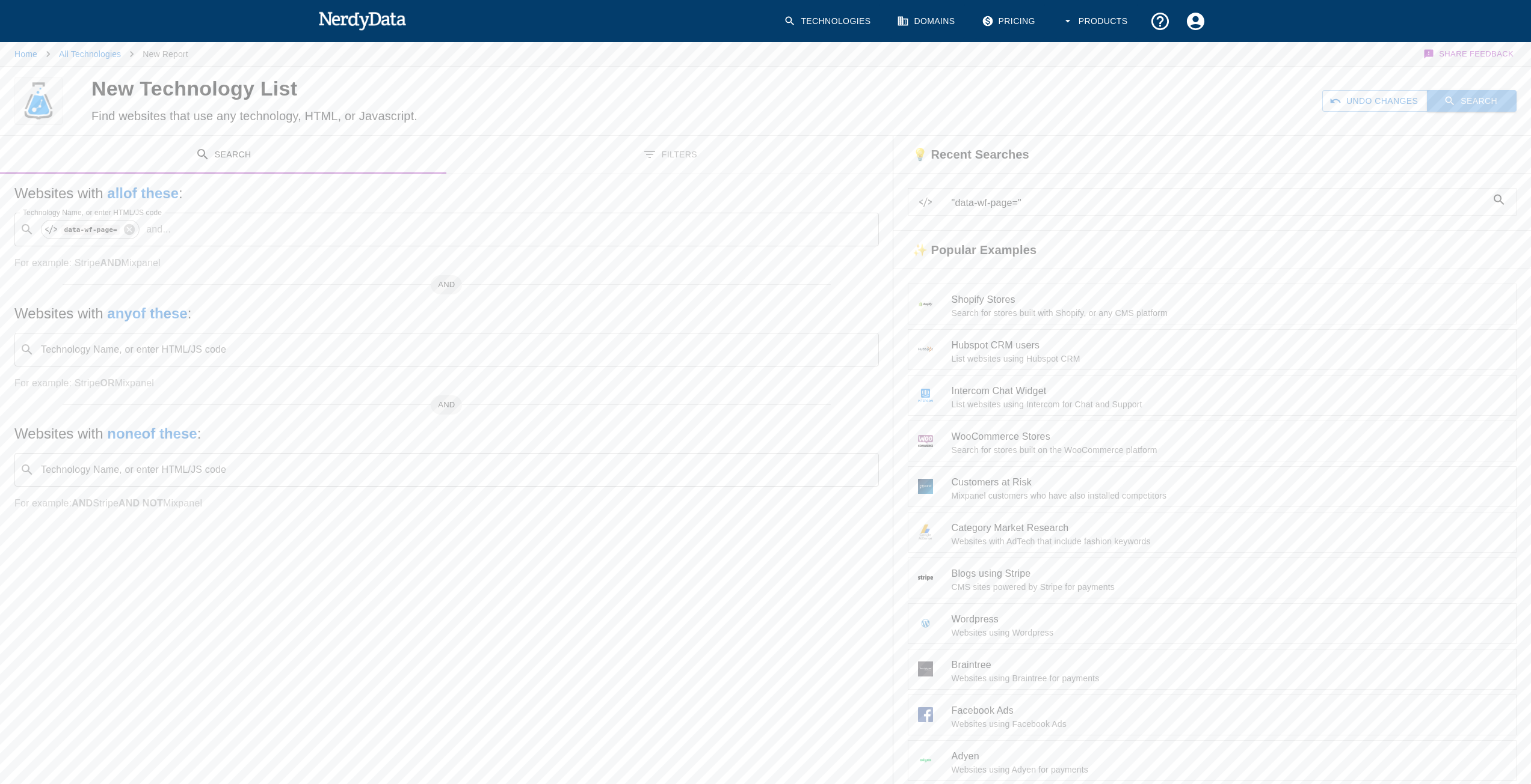
click at [1474, 94] on button "Search" at bounding box center [1471, 101] width 89 height 22
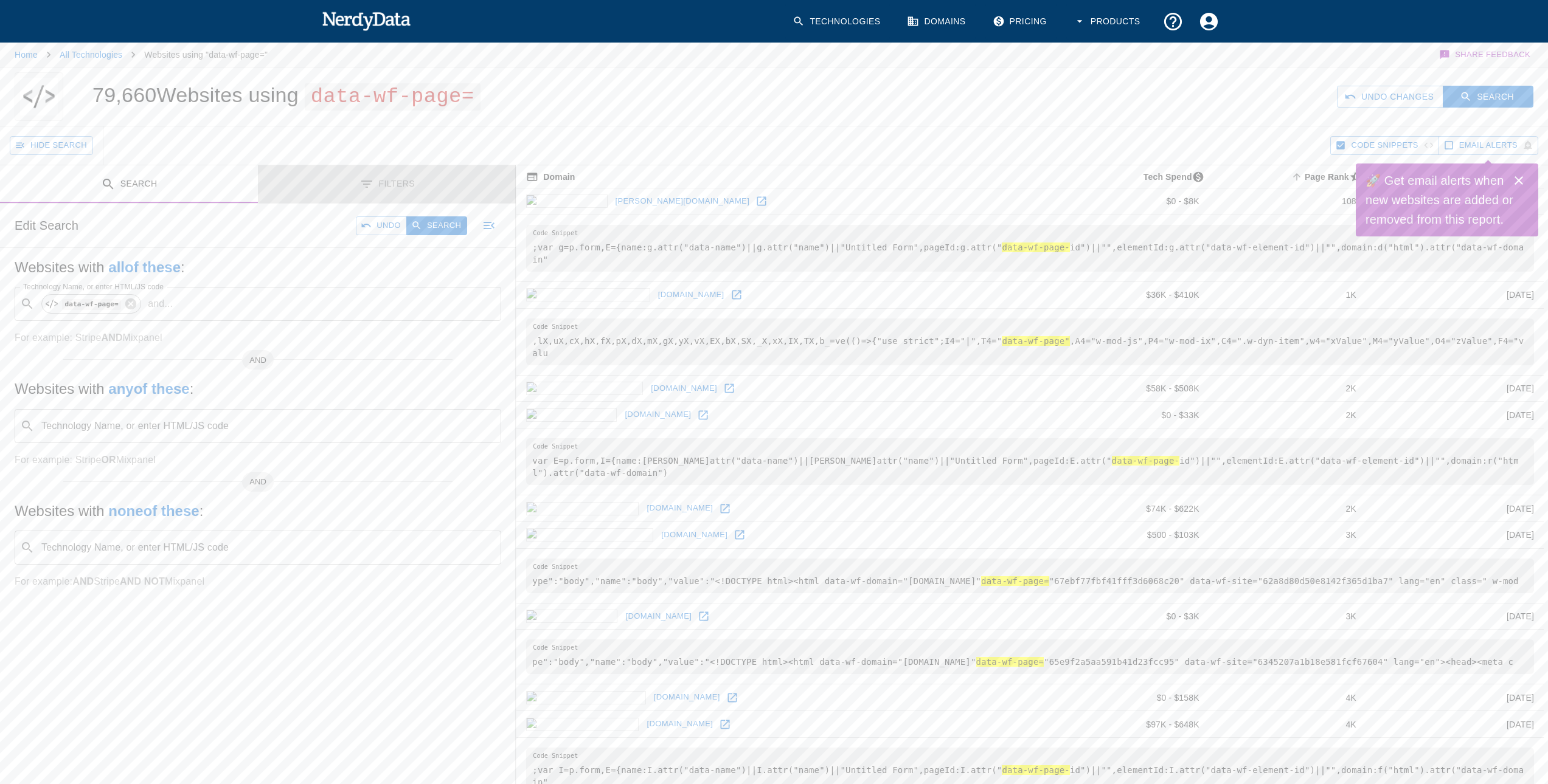
click at [396, 187] on button "Filters" at bounding box center [387, 184] width 258 height 38
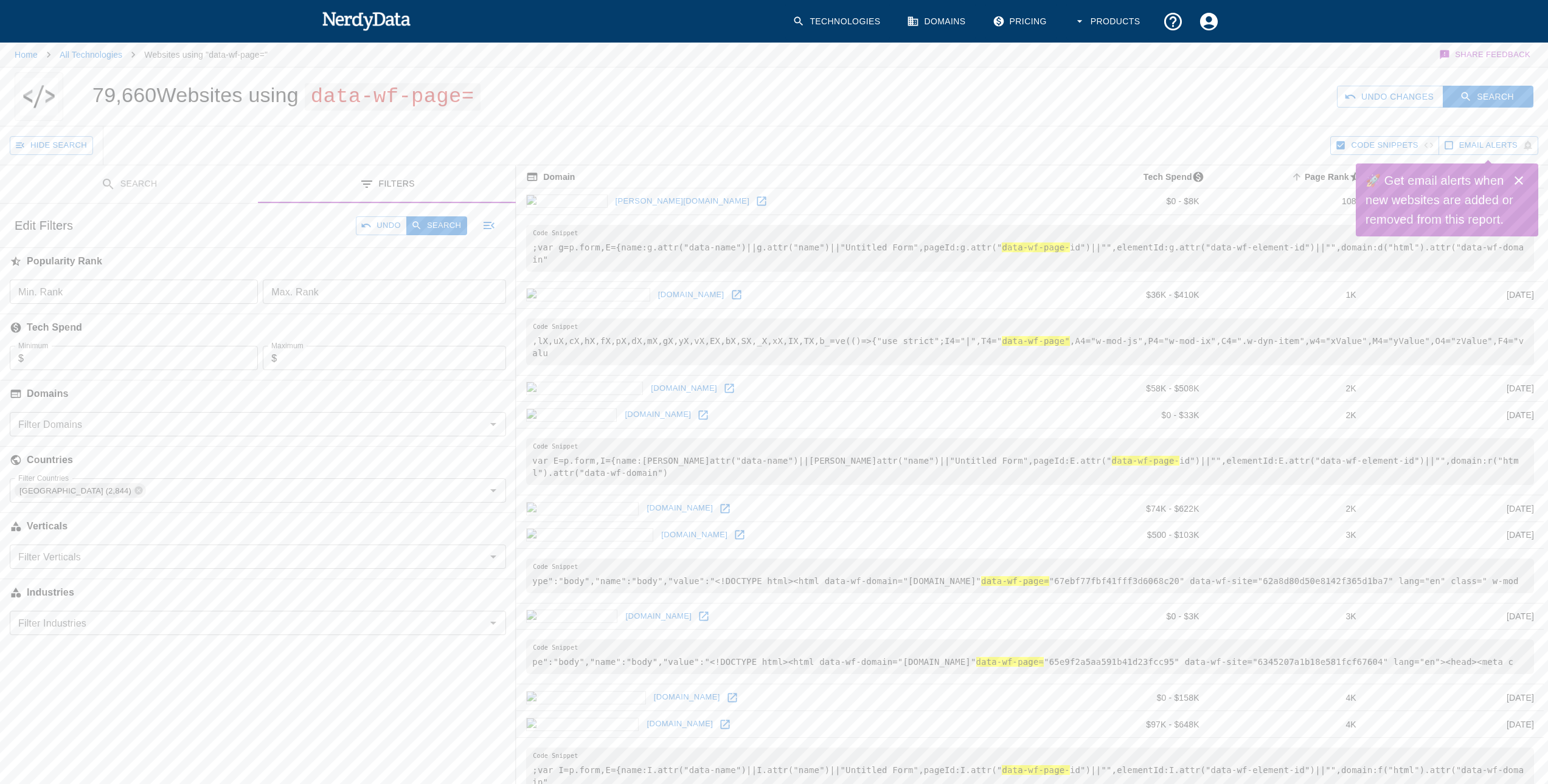
click at [141, 185] on button "Search" at bounding box center [129, 184] width 258 height 38
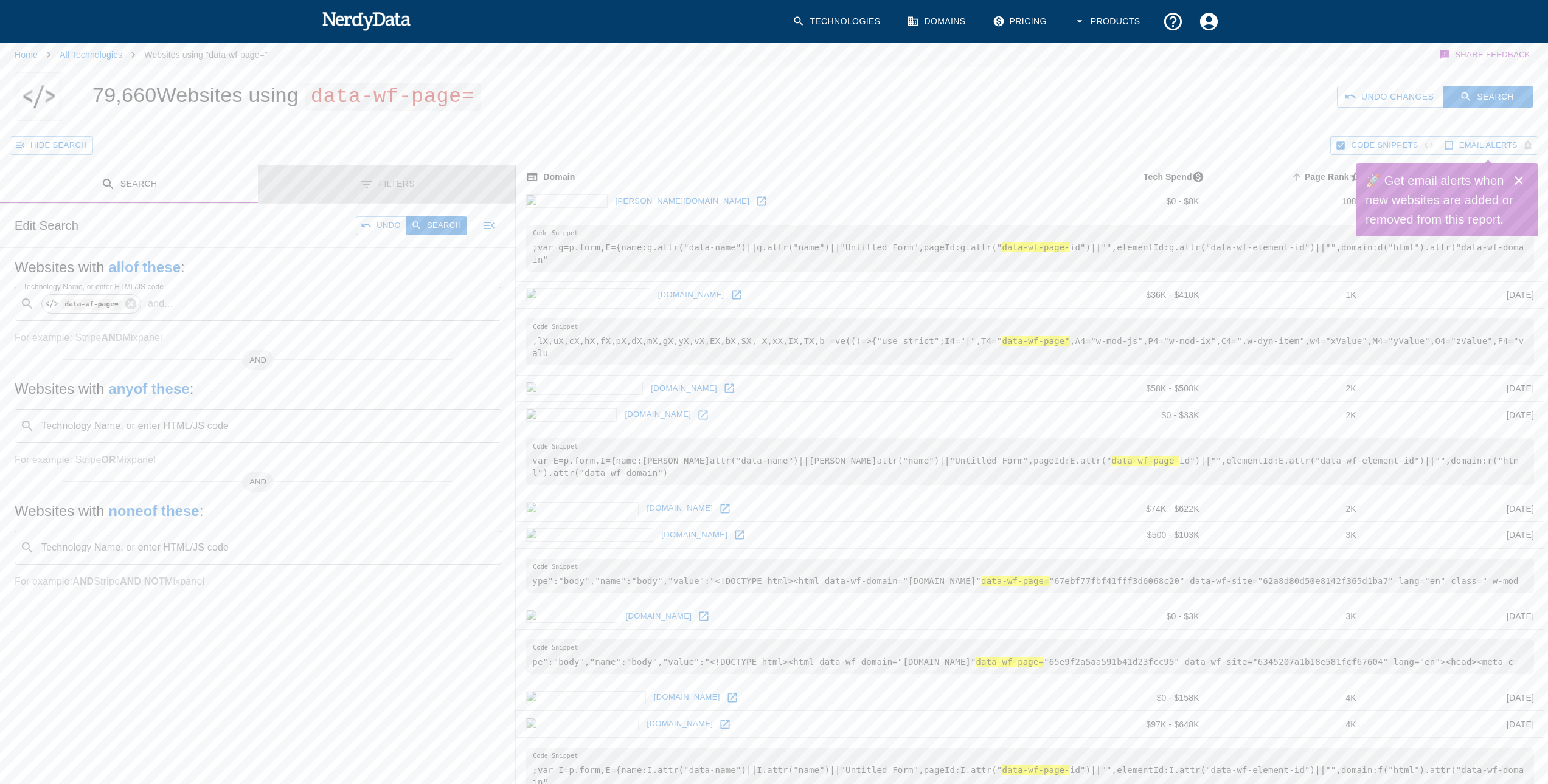
click at [387, 190] on button "Filters" at bounding box center [387, 184] width 258 height 38
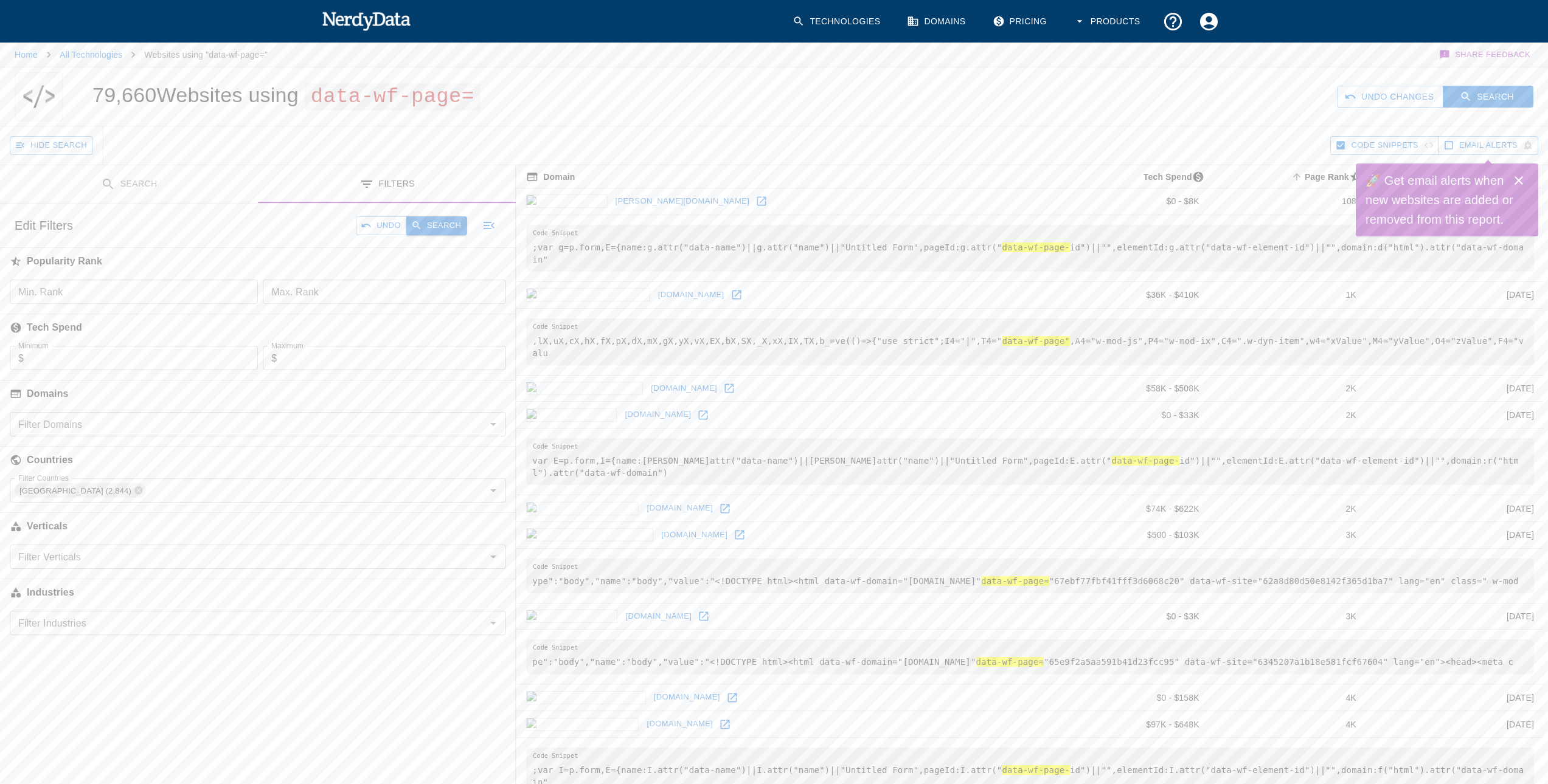
click at [421, 221] on icon "button" at bounding box center [416, 225] width 11 height 11
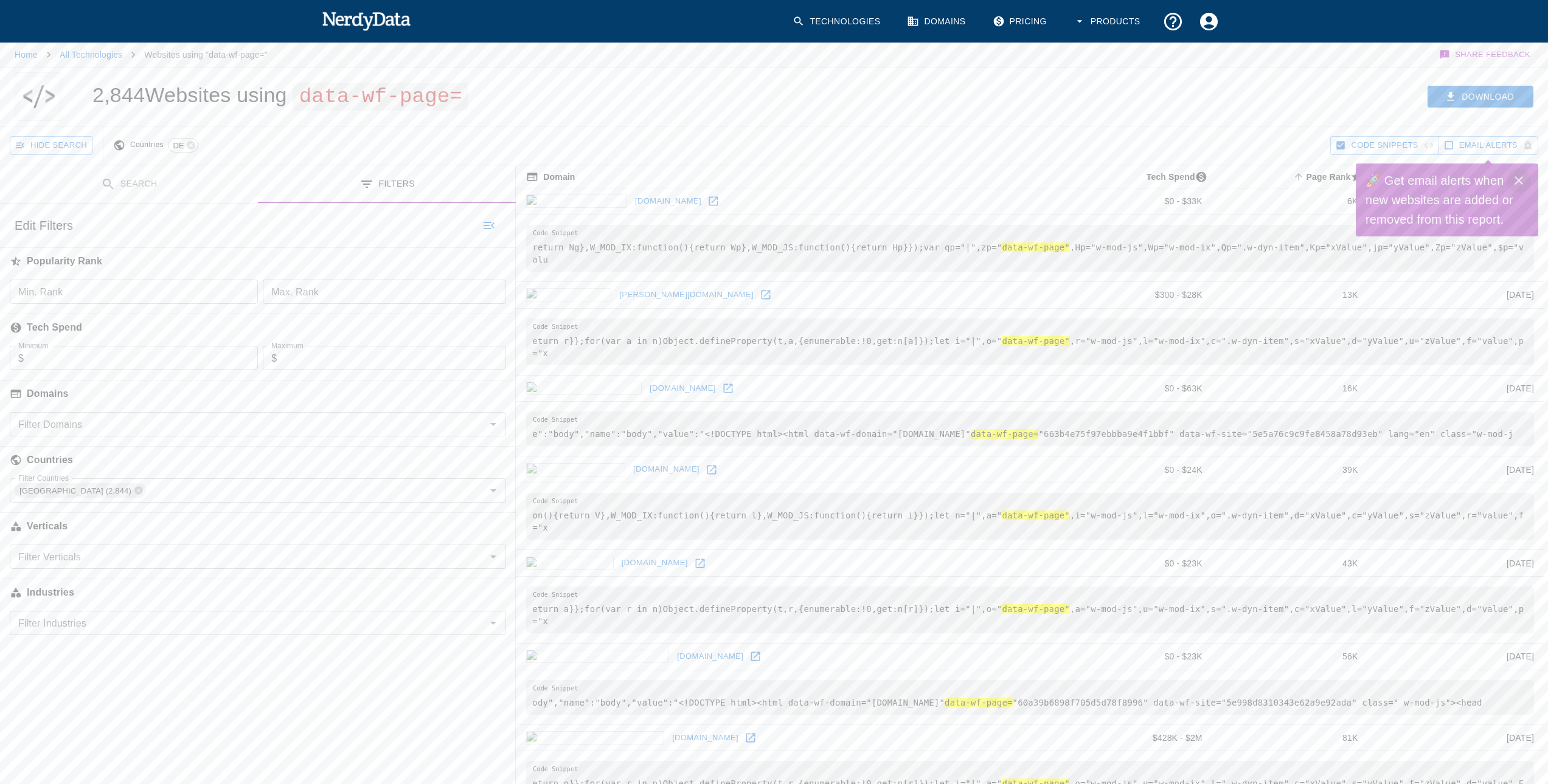
click at [1521, 182] on icon "Close" at bounding box center [1519, 180] width 14 height 14
click at [759, 288] on icon at bounding box center [766, 295] width 13 height 13
click at [722, 382] on icon at bounding box center [728, 388] width 13 height 13
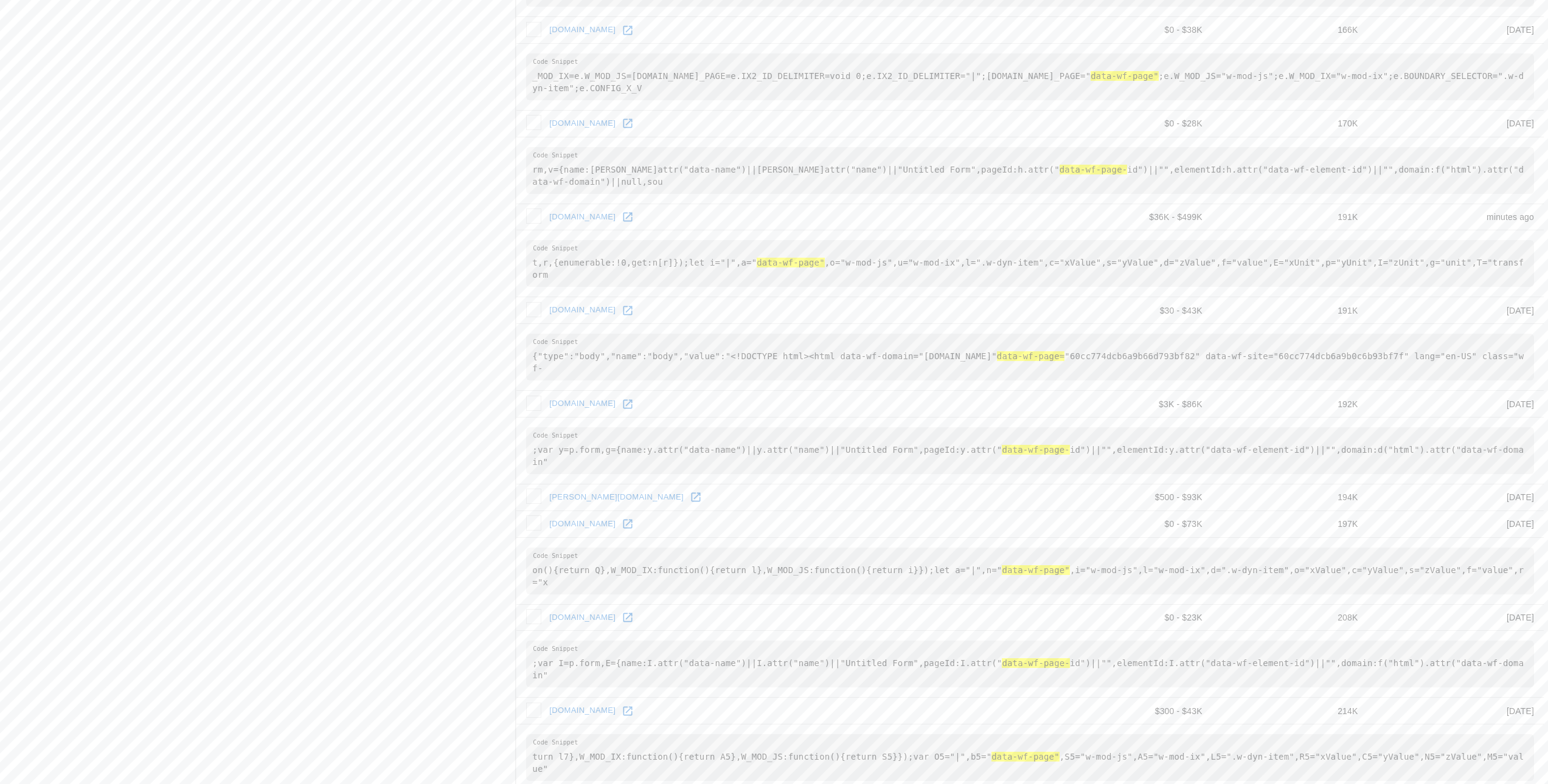
scroll to position [1369, 0]
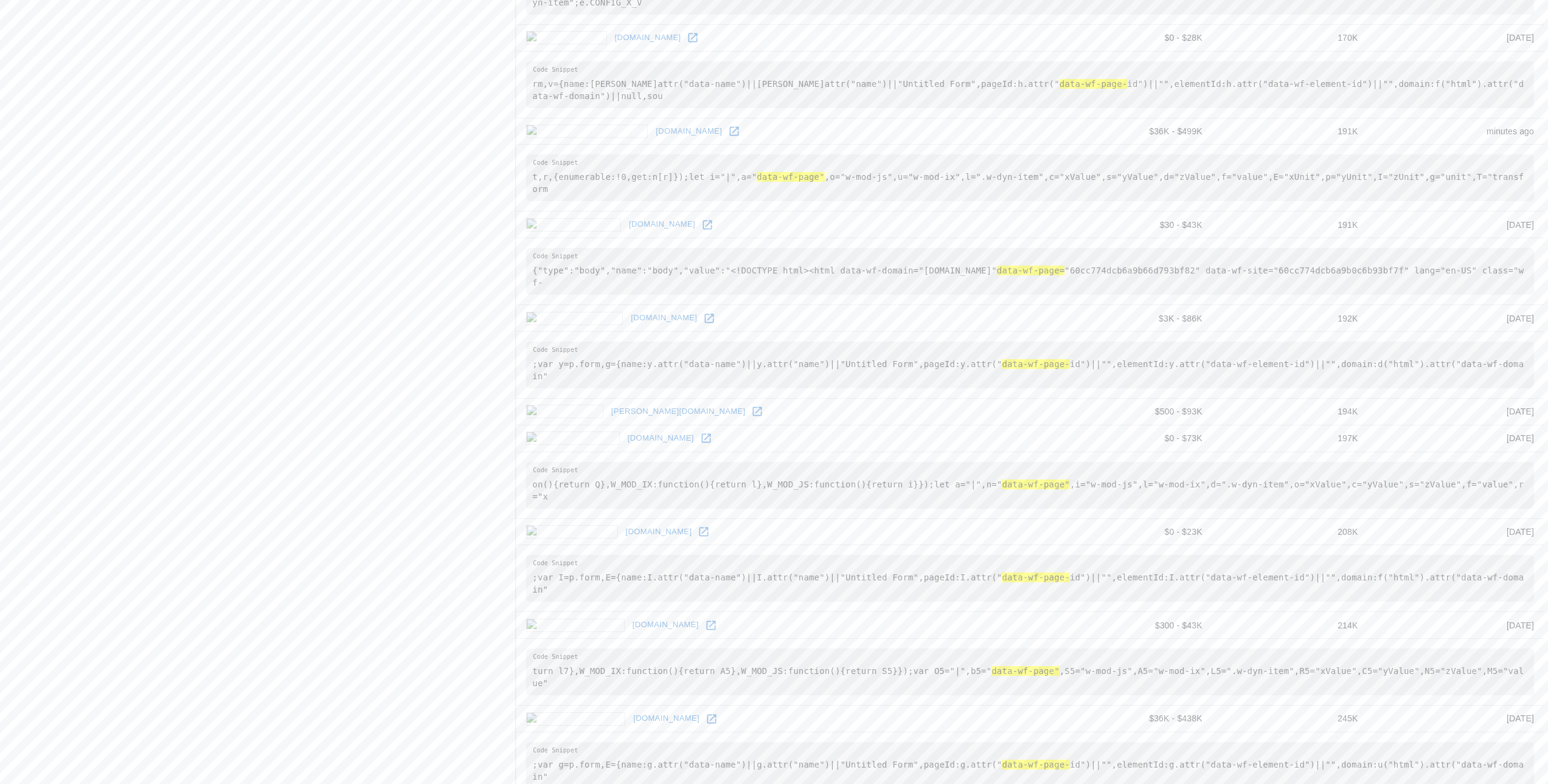
click at [706, 713] on icon at bounding box center [712, 720] width 13 height 13
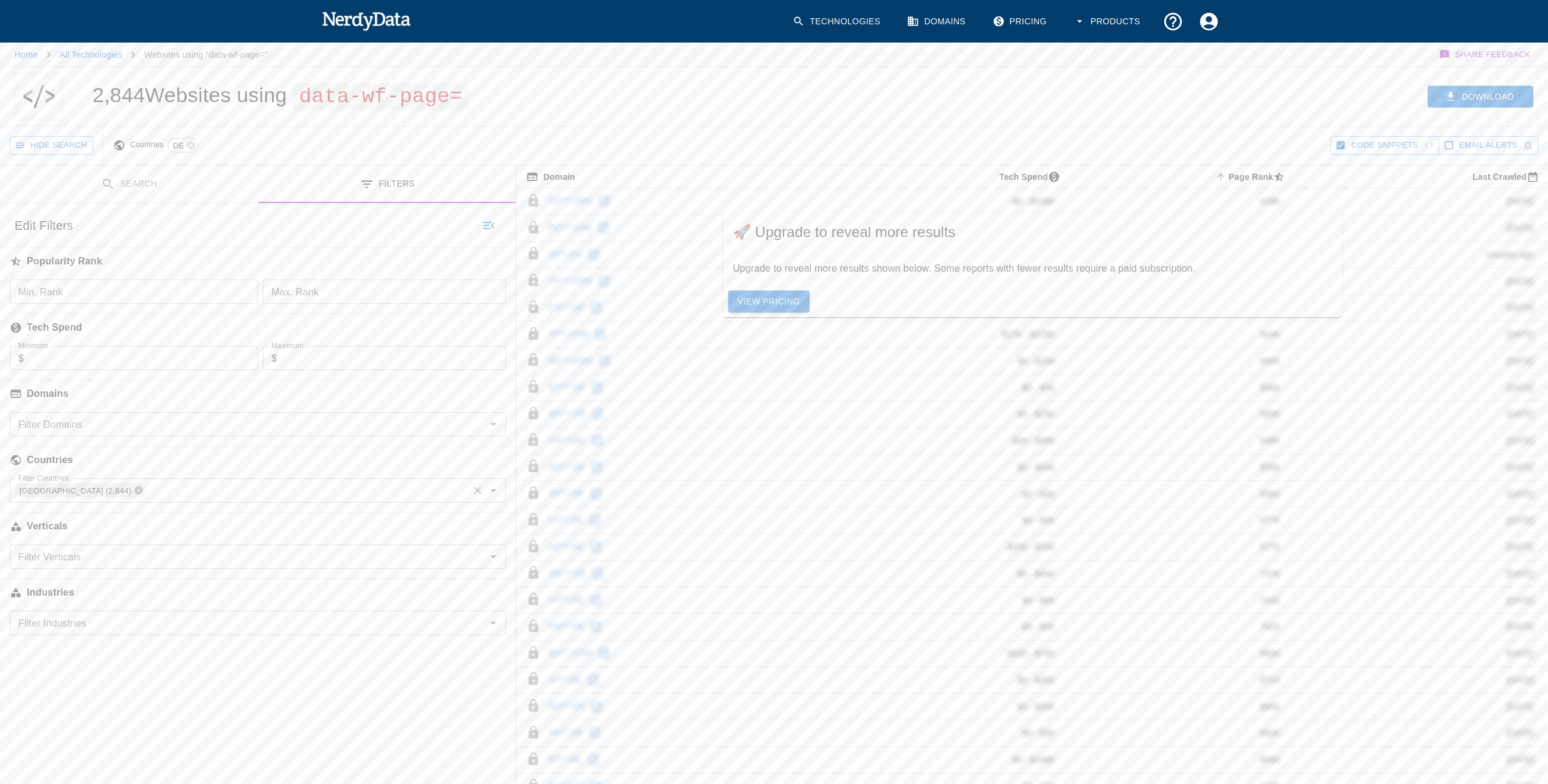
click at [134, 495] on icon at bounding box center [138, 490] width 10 height 10
click at [91, 495] on input "Filter Countries" at bounding box center [247, 490] width 469 height 17
type input "b"
click at [497, 488] on icon "Close" at bounding box center [493, 490] width 14 height 14
click at [497, 488] on icon "Open" at bounding box center [493, 490] width 14 height 14
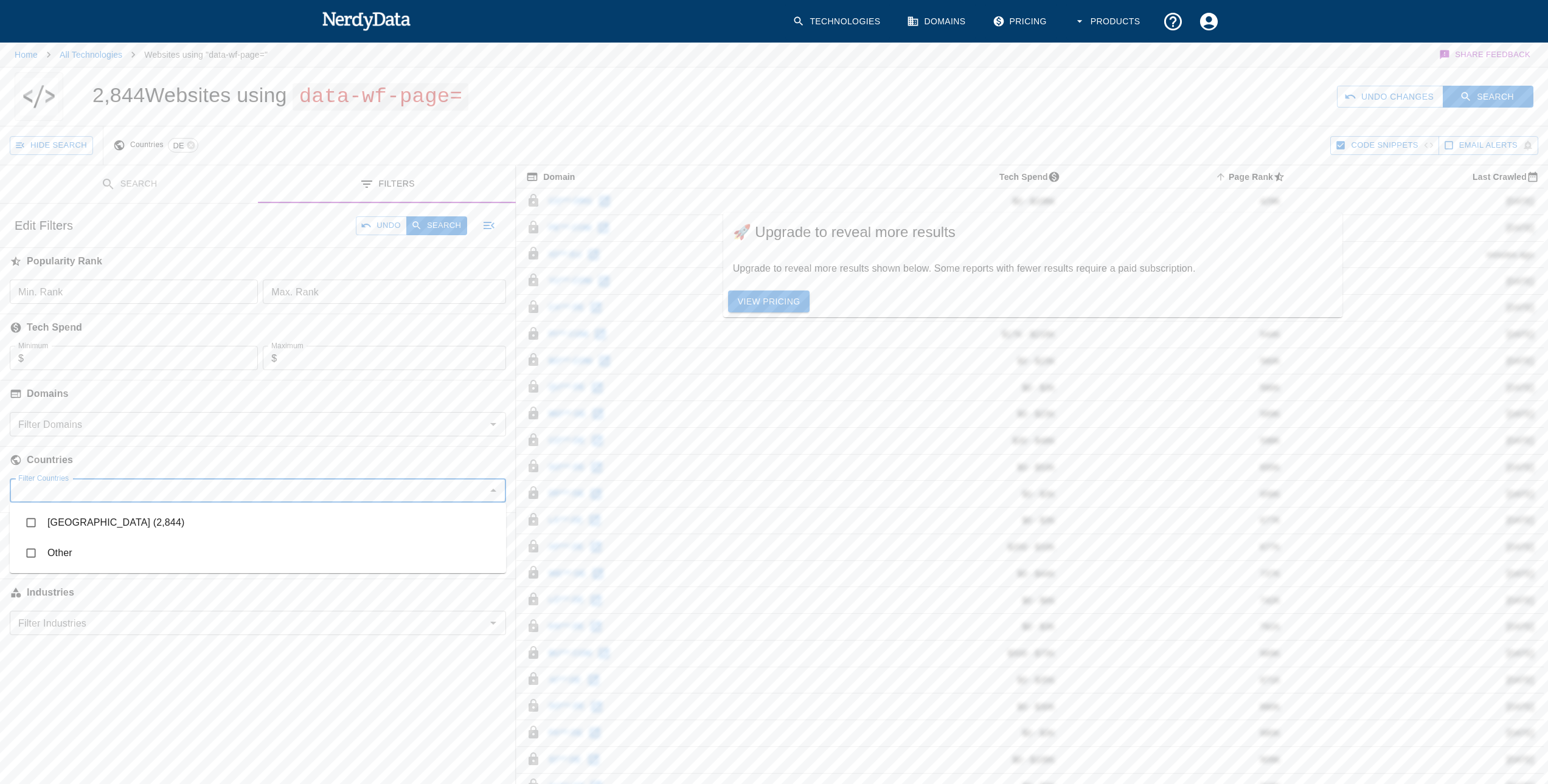
click at [396, 222] on button "Undo" at bounding box center [381, 225] width 51 height 19
click at [134, 492] on icon at bounding box center [138, 490] width 8 height 8
click at [495, 493] on icon "Open" at bounding box center [493, 490] width 14 height 14
click at [495, 493] on icon "Close" at bounding box center [493, 490] width 14 height 14
click at [193, 142] on icon at bounding box center [190, 145] width 10 height 10
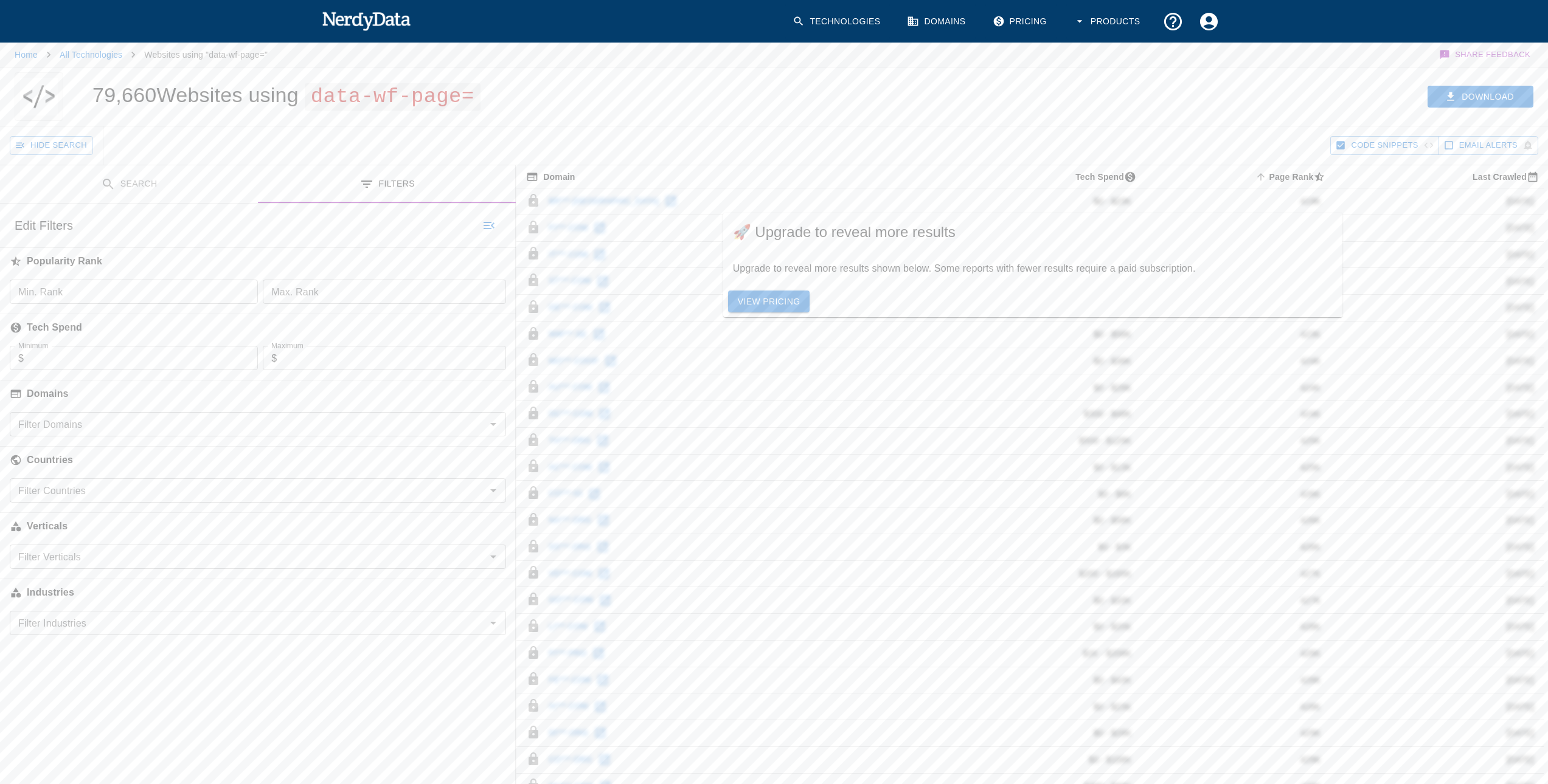
click at [264, 489] on input "Filter Countries" at bounding box center [247, 490] width 469 height 17
type input "b"
type input "t"
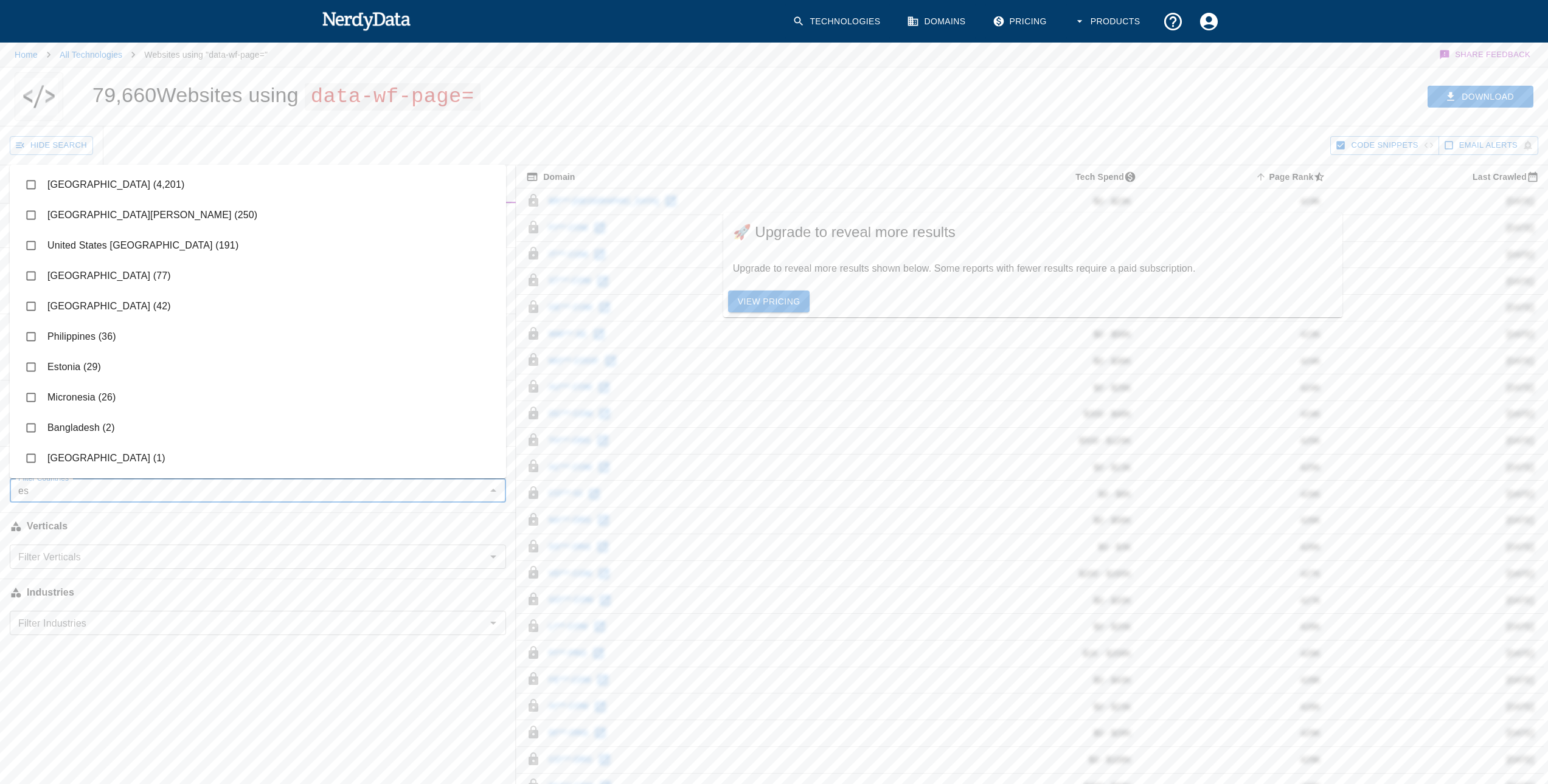
type input "e"
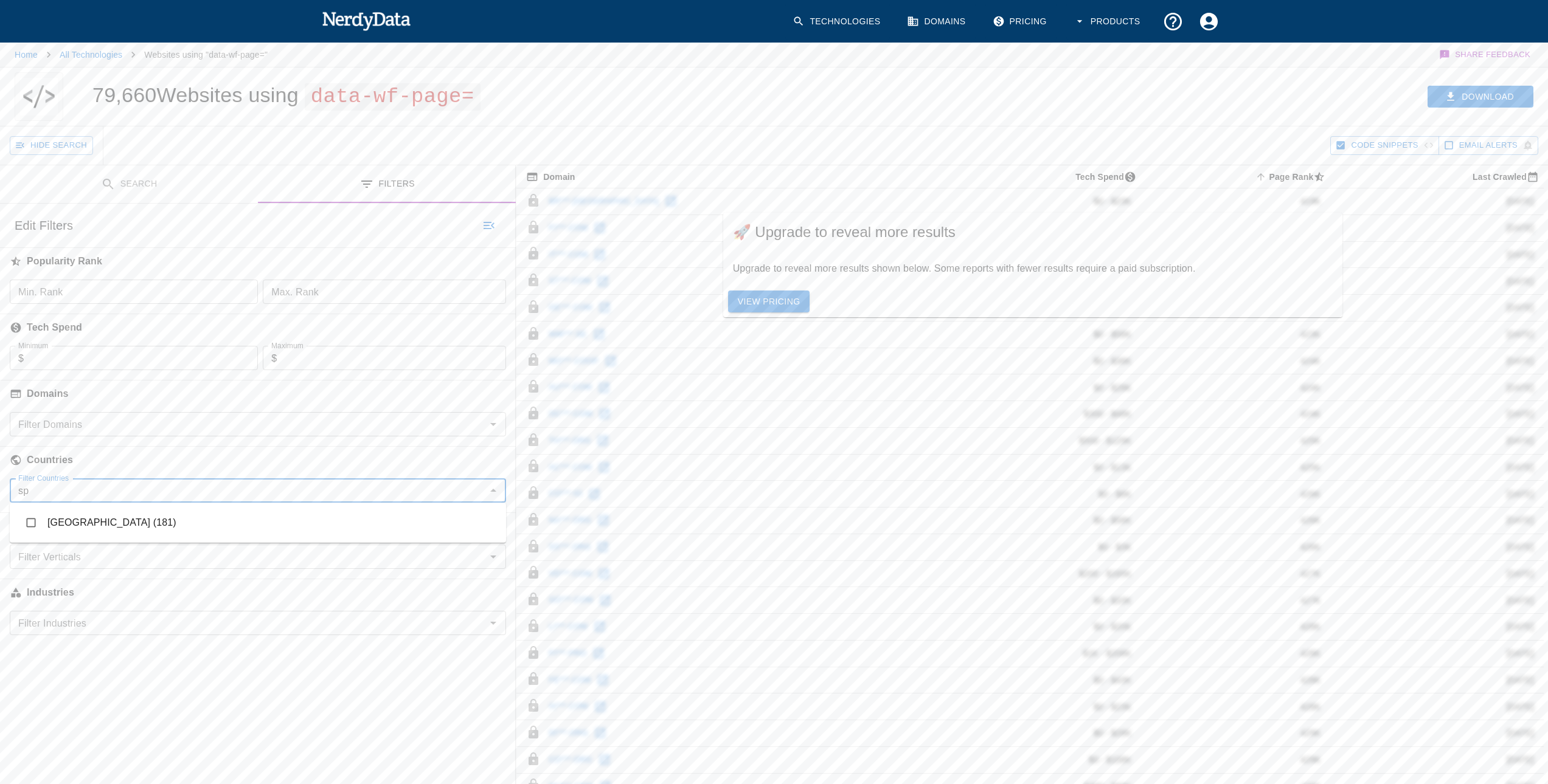
type input "spa"
click at [63, 519] on li "[GEOGRAPHIC_DATA] (181)" at bounding box center [258, 522] width 497 height 30
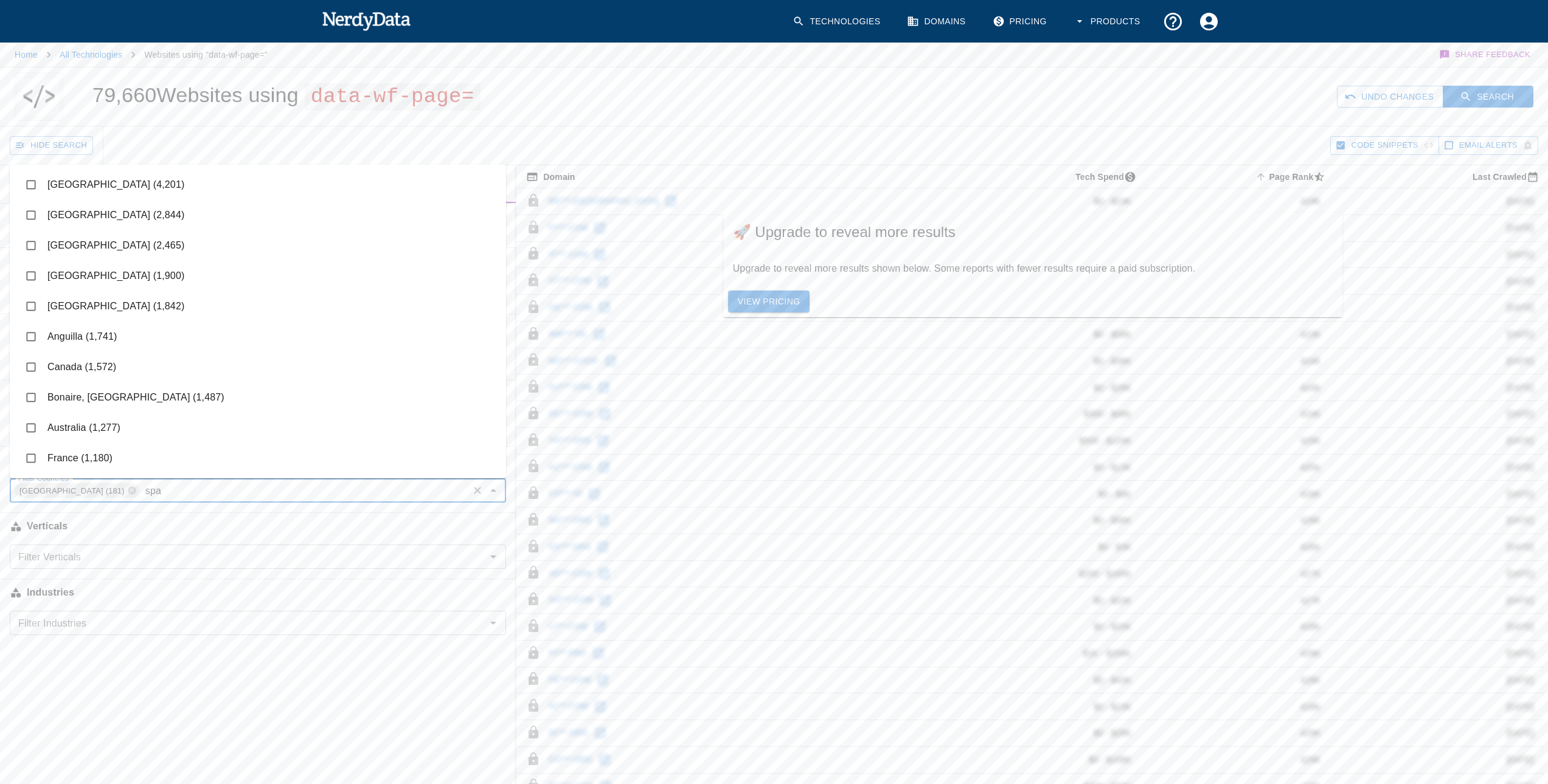
checkbox input "true"
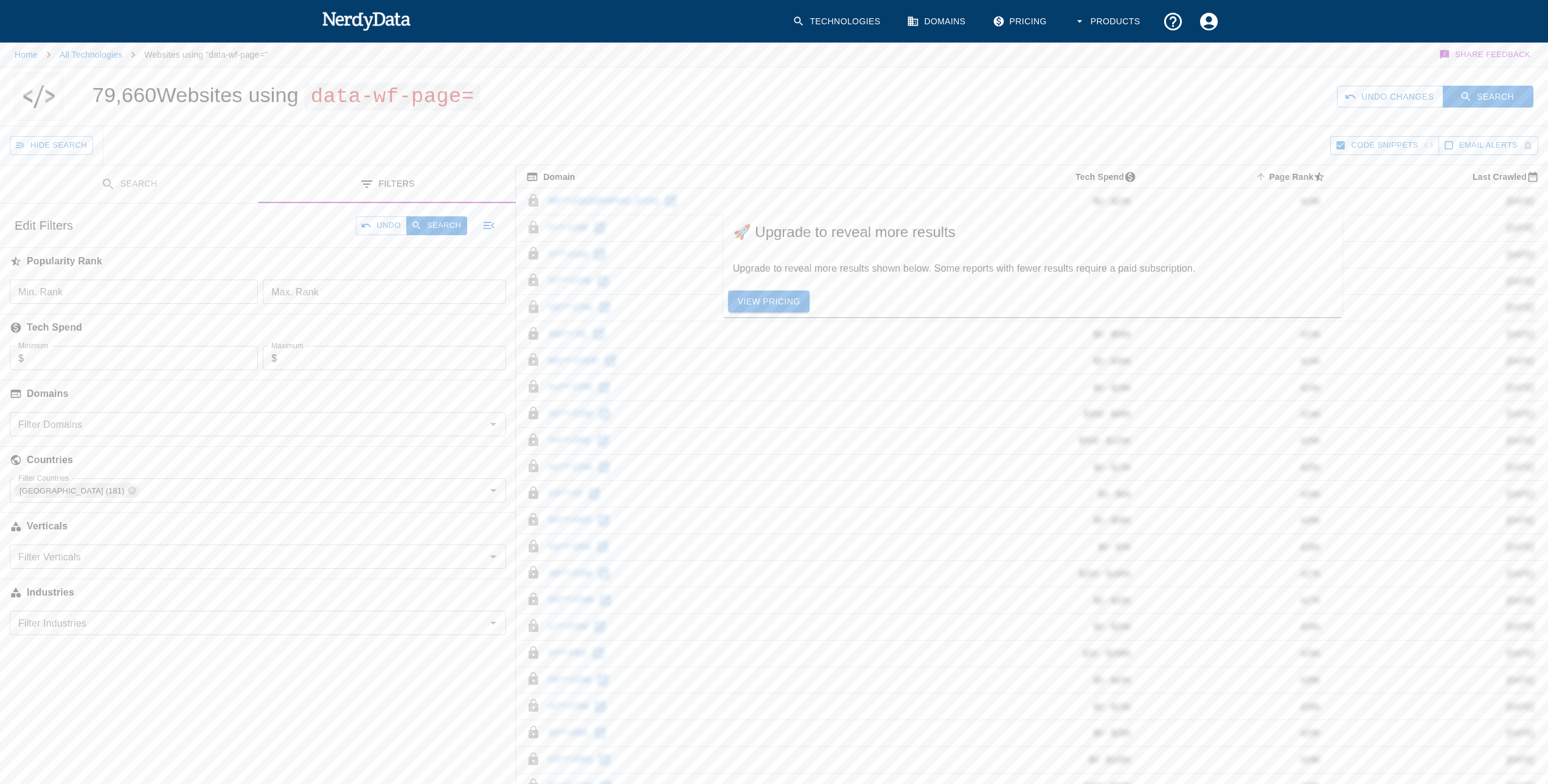
click at [378, 140] on div "Hide Search" at bounding box center [670, 146] width 1320 height 38
click at [424, 226] on button "Search" at bounding box center [437, 225] width 61 height 19
